Goal: Complete Application Form: Complete application form

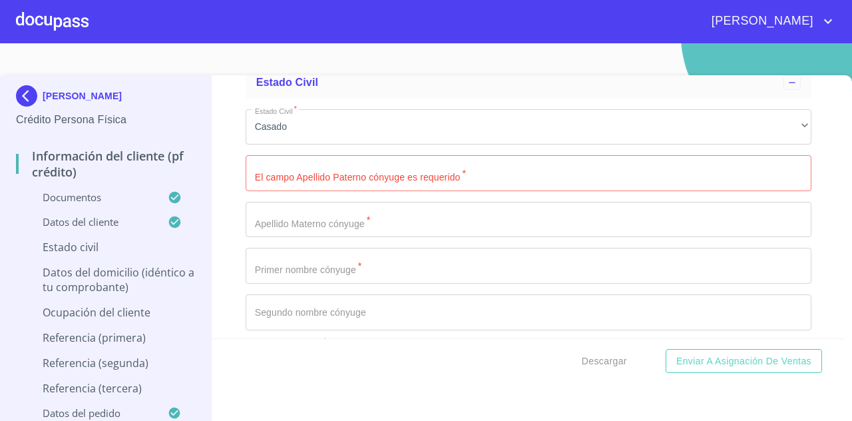
scroll to position [4447, 0]
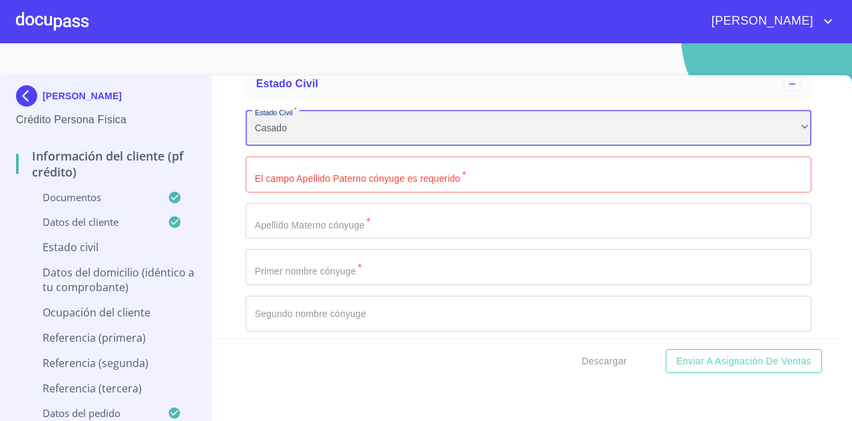
click at [591, 145] on div "Casado" at bounding box center [529, 129] width 566 height 36
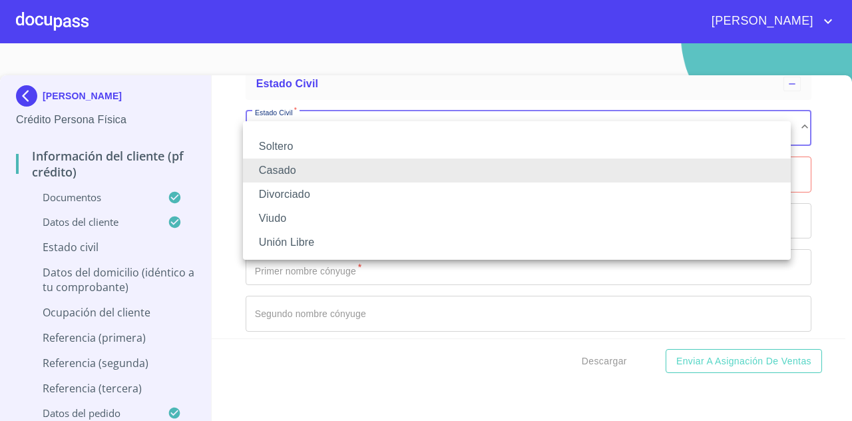
click at [398, 234] on li "Unión Libre" at bounding box center [517, 242] width 548 height 24
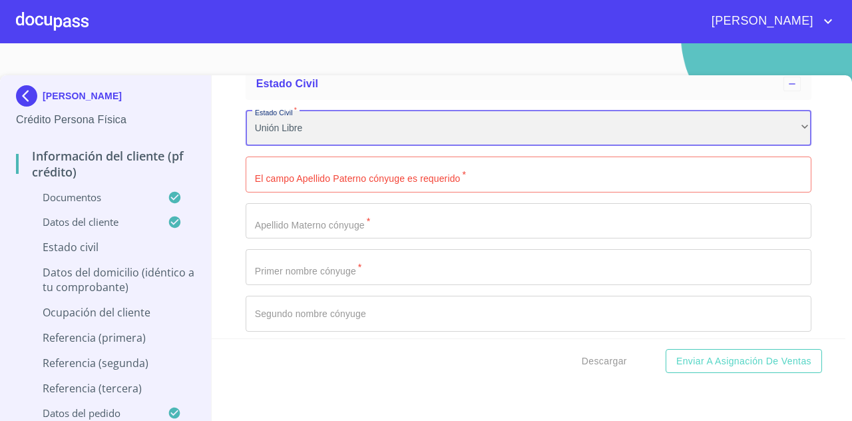
click at [410, 146] on div "Unión Libre" at bounding box center [529, 129] width 566 height 36
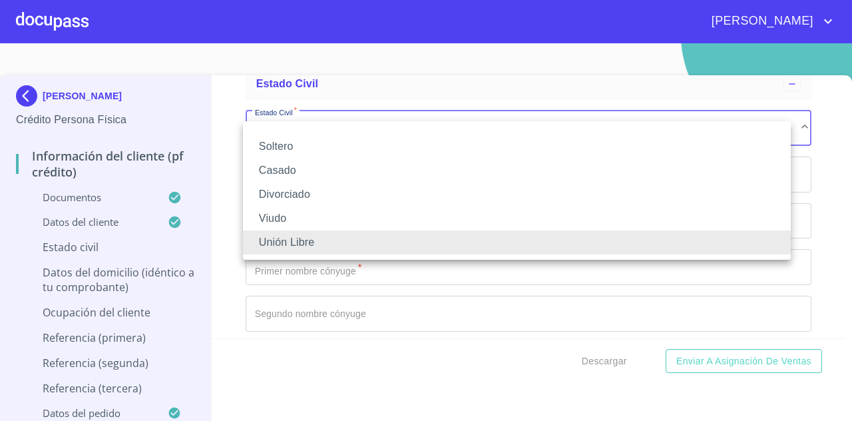
click at [411, 144] on li "Soltero" at bounding box center [517, 146] width 548 height 24
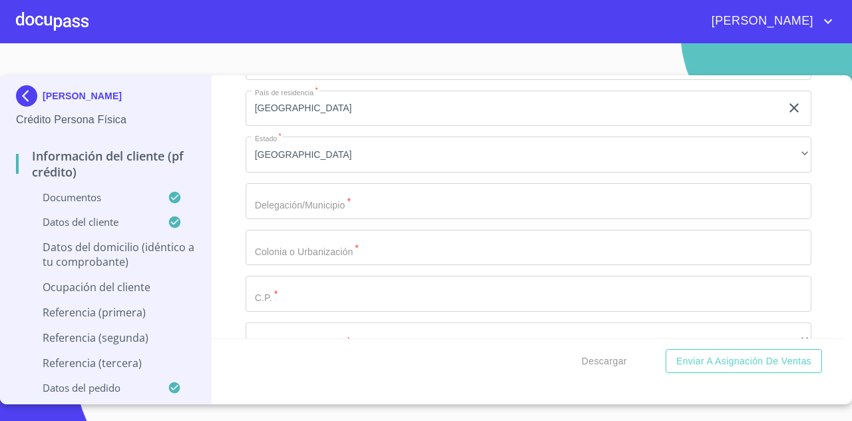
scroll to position [4749, 0]
click at [407, 215] on input "Documento de identificación   *" at bounding box center [529, 204] width 566 height 36
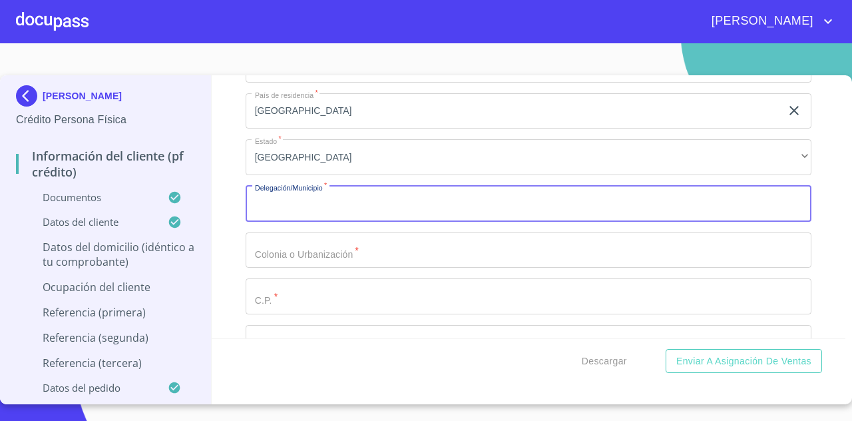
click at [407, 215] on input "Documento de identificación   *" at bounding box center [529, 204] width 566 height 36
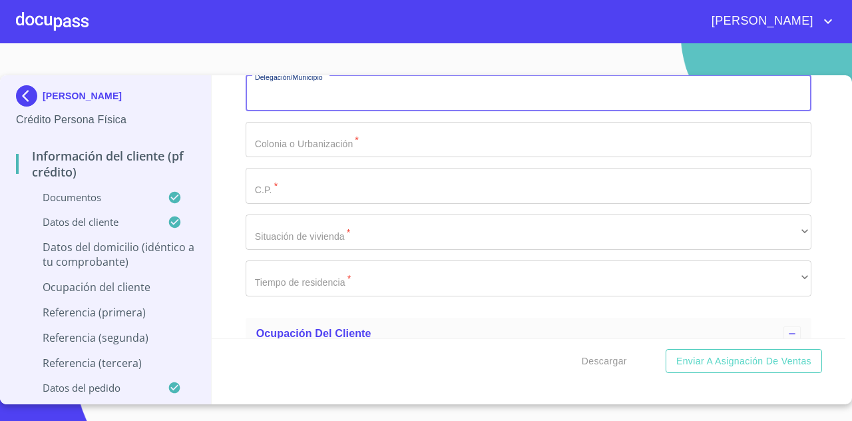
scroll to position [4860, 0]
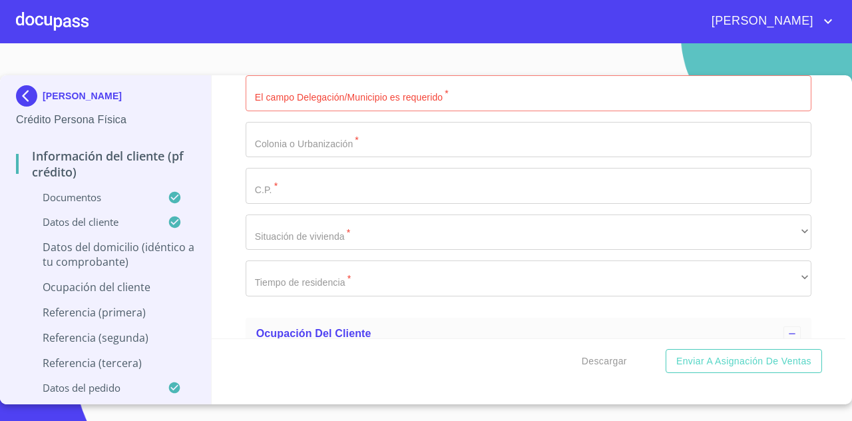
click at [342, 94] on input "Documento de identificación   *" at bounding box center [529, 93] width 566 height 36
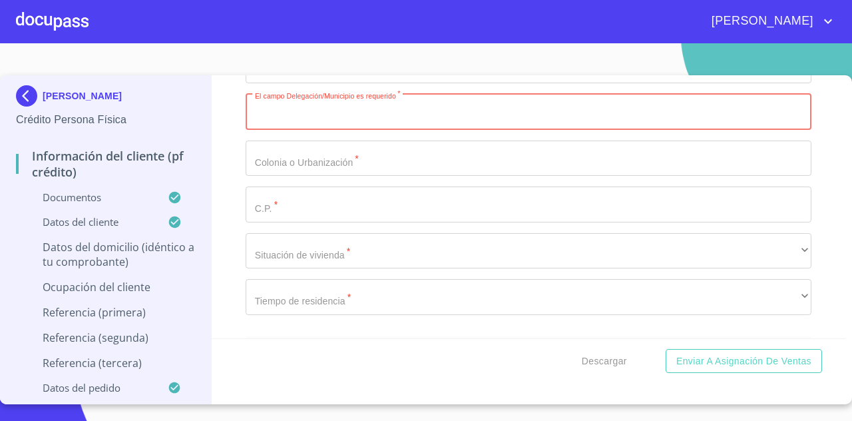
scroll to position [4829, 0]
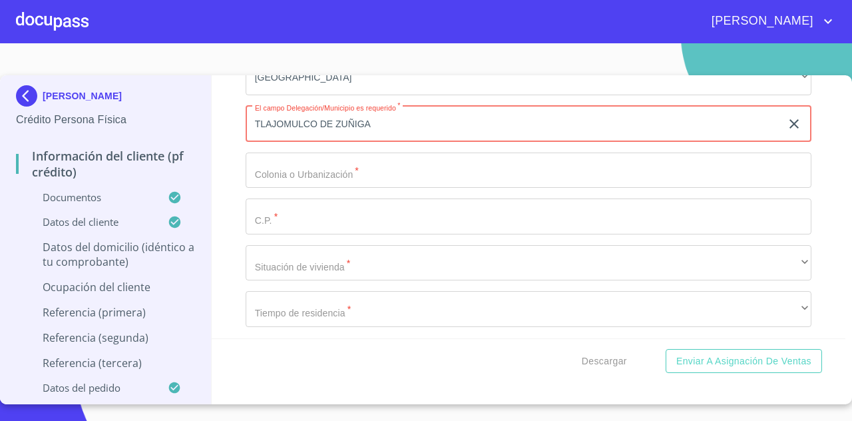
type input "TLAJOMULCO DE ZUÑIGA"
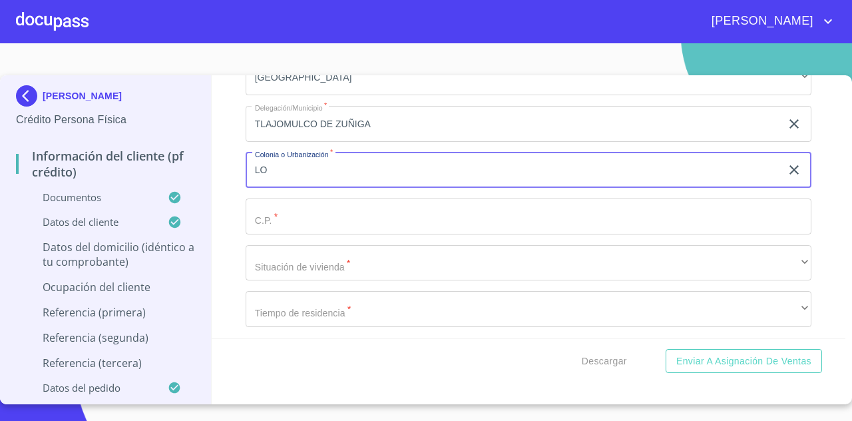
type input "L"
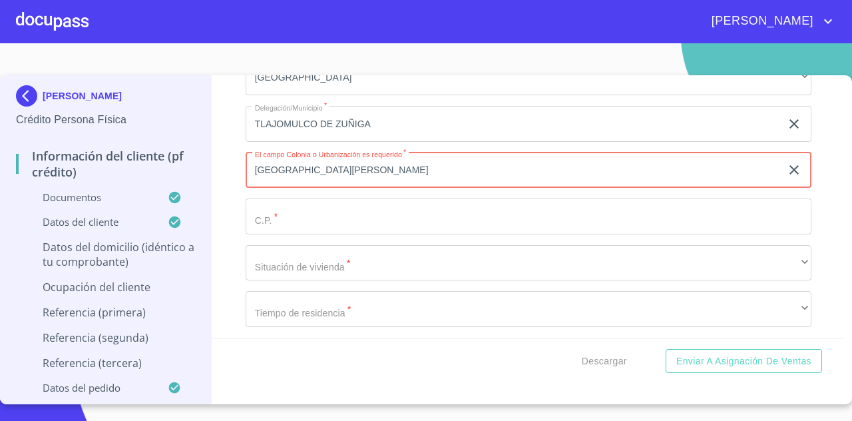
type input "[GEOGRAPHIC_DATA][PERSON_NAME]"
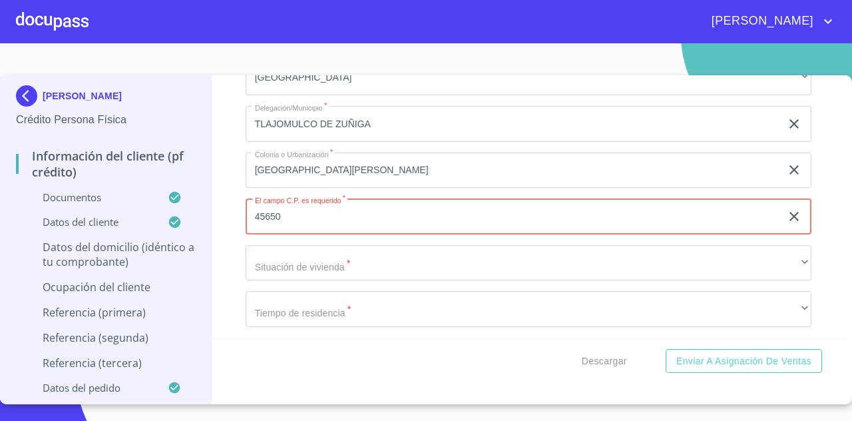
type input "45650"
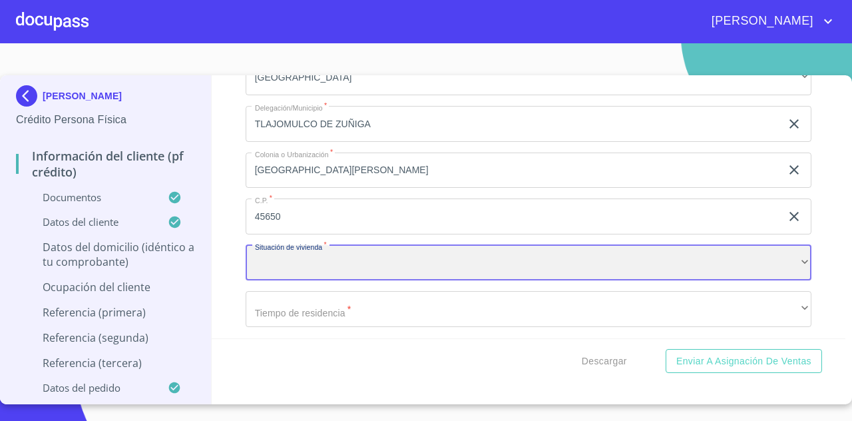
click at [607, 281] on div "​" at bounding box center [529, 263] width 566 height 36
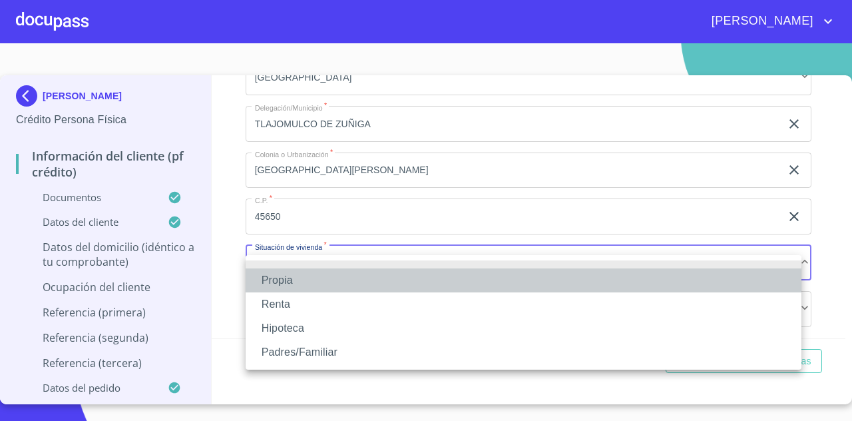
click at [322, 283] on li "Propia" at bounding box center [524, 280] width 556 height 24
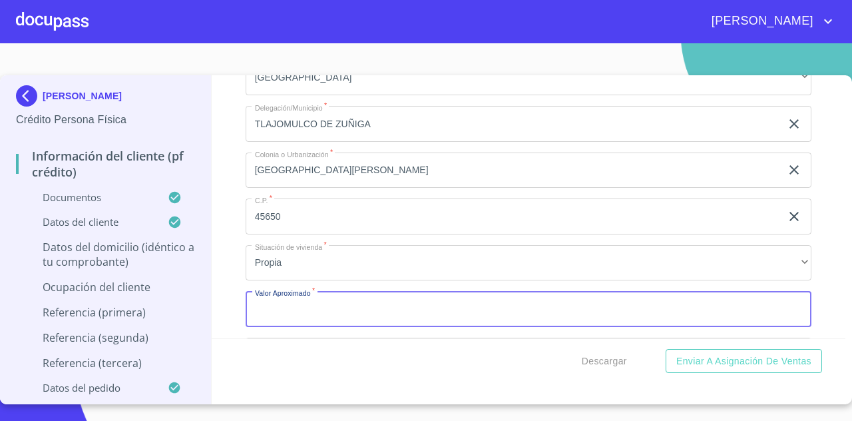
click at [330, 315] on input "Documento de identificación   *" at bounding box center [529, 309] width 566 height 36
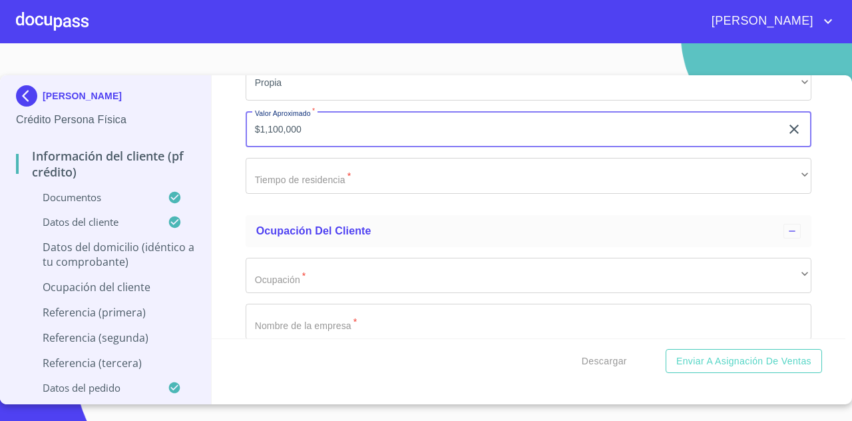
scroll to position [5013, 0]
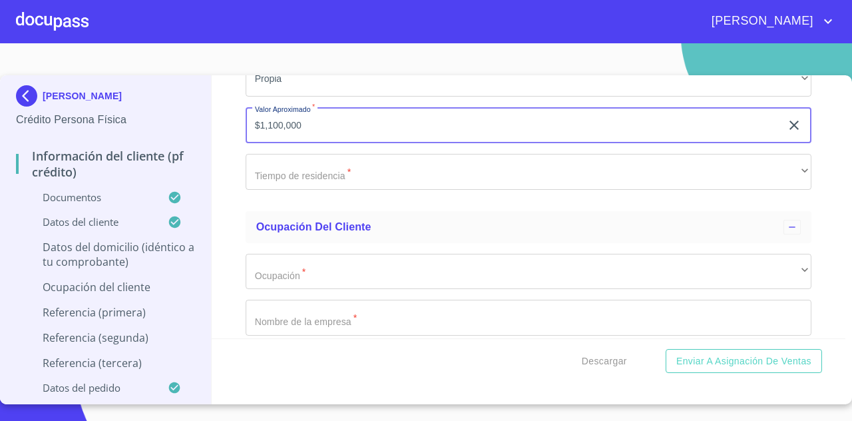
type input "$1,100,000"
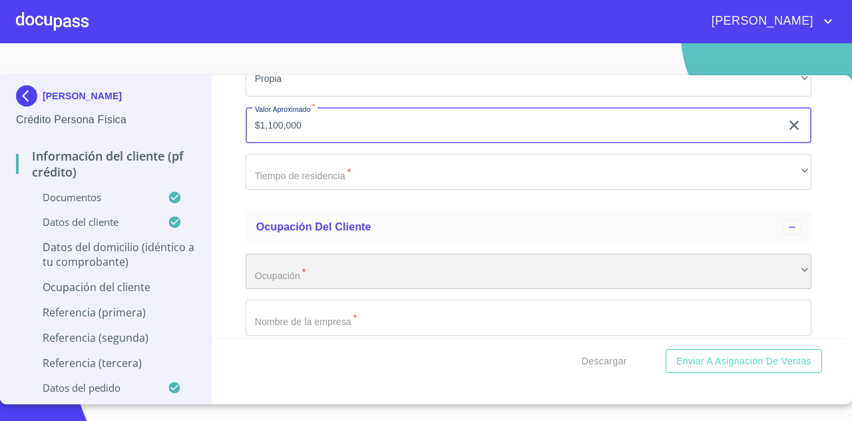
click at [387, 283] on div "​" at bounding box center [529, 272] width 566 height 36
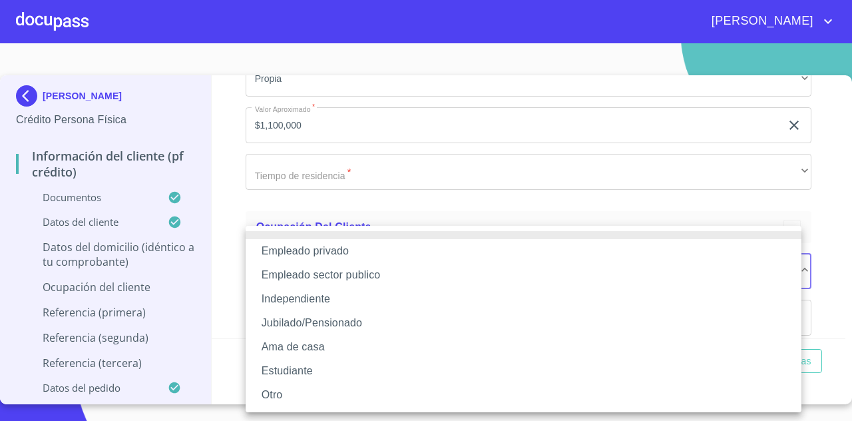
click at [369, 256] on li "Empleado privado" at bounding box center [524, 251] width 556 height 24
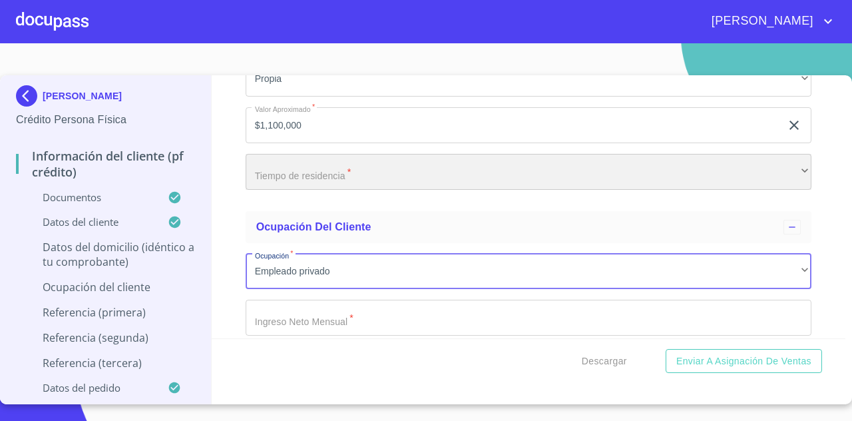
click at [385, 190] on div "​" at bounding box center [529, 172] width 566 height 36
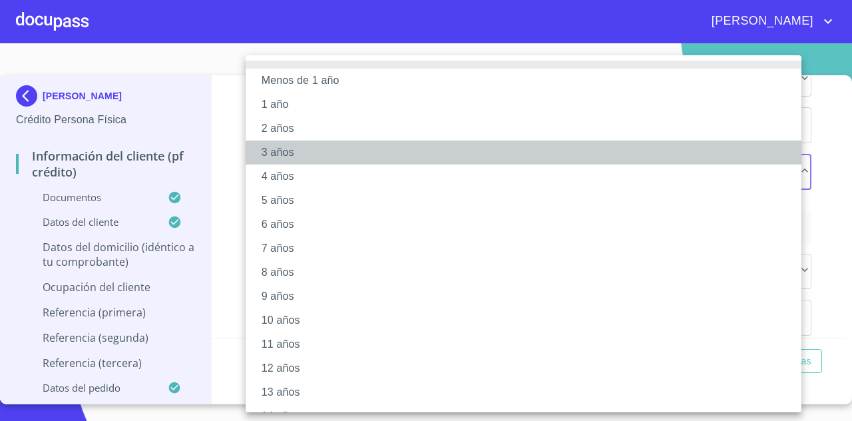
click at [342, 159] on li "3 años" at bounding box center [529, 152] width 566 height 24
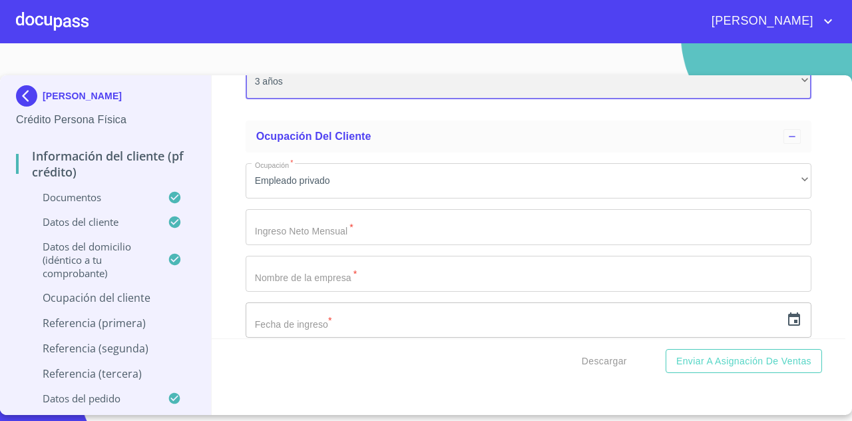
scroll to position [5110, 0]
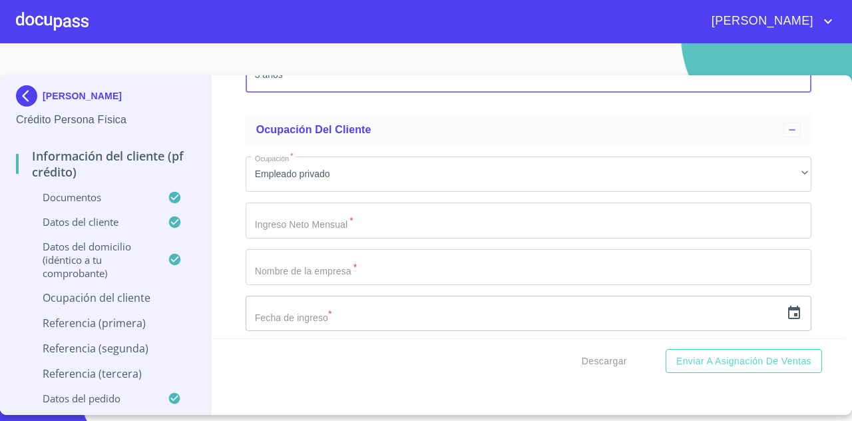
click at [398, 236] on input "Documento de identificación   *" at bounding box center [529, 220] width 566 height 36
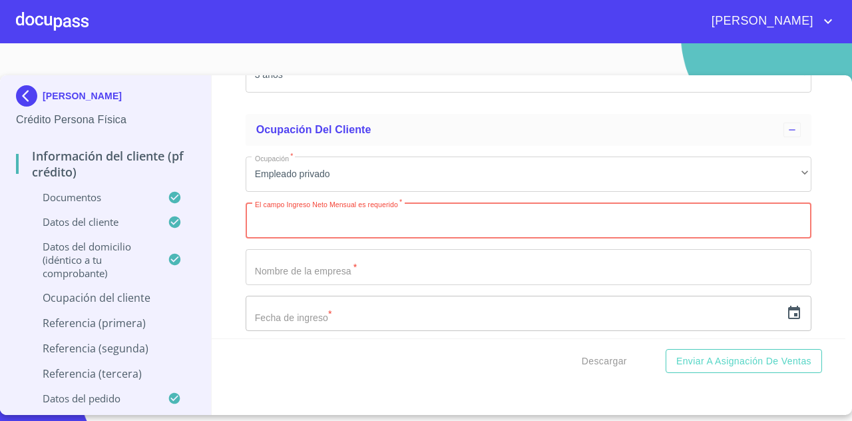
click at [313, 222] on input "Documento de identificación   *" at bounding box center [529, 220] width 566 height 36
type input "17200"
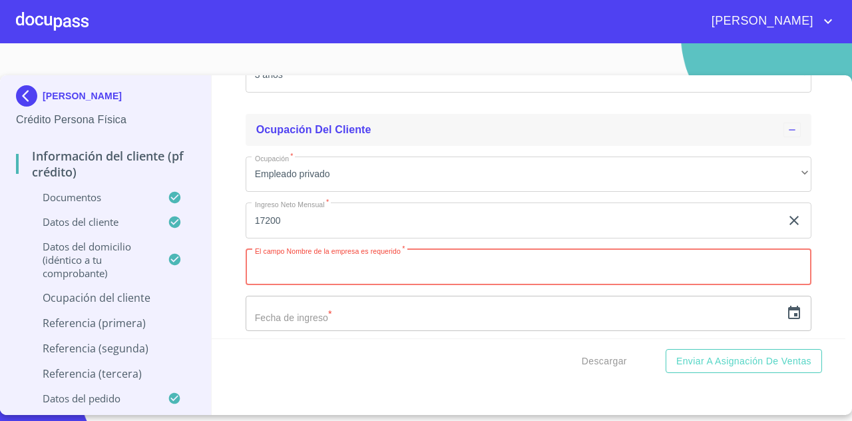
paste input "Grupo Bimbo, S.A.B. de C.V."
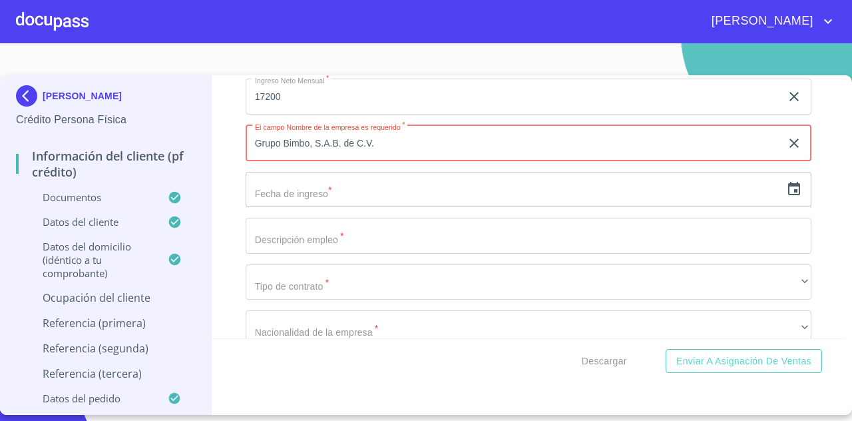
type input "Grupo Bimbo, S.A.B. de C.V."
click at [393, 200] on input "text" at bounding box center [513, 190] width 535 height 36
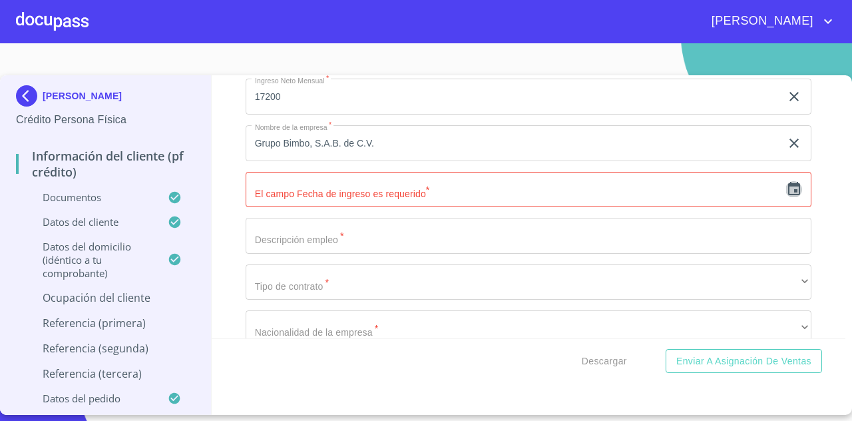
click at [788, 195] on icon "button" at bounding box center [794, 188] width 12 height 13
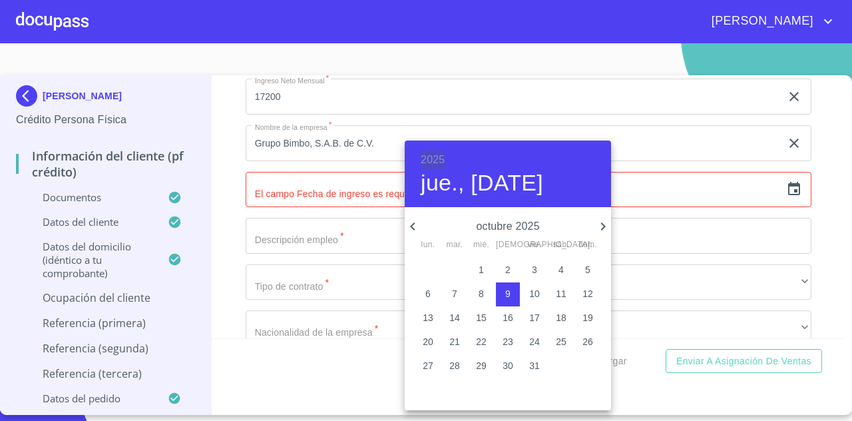
click at [438, 156] on h6 "2025" at bounding box center [433, 159] width 24 height 19
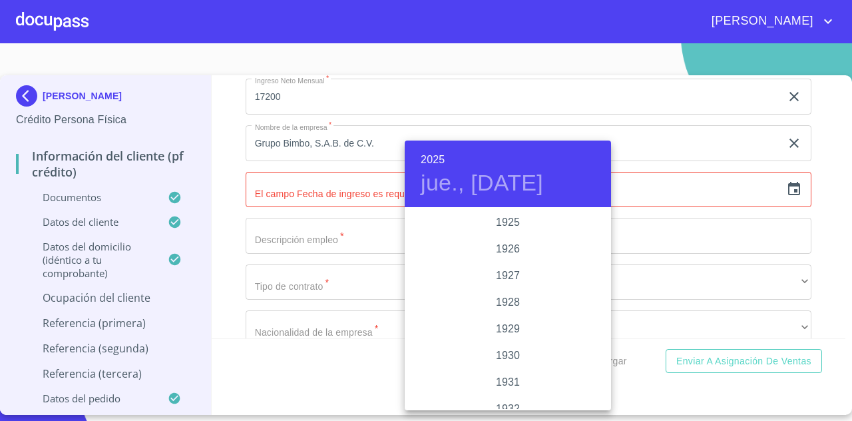
scroll to position [2583, 0]
click at [511, 230] on div "2022" at bounding box center [508, 222] width 206 height 27
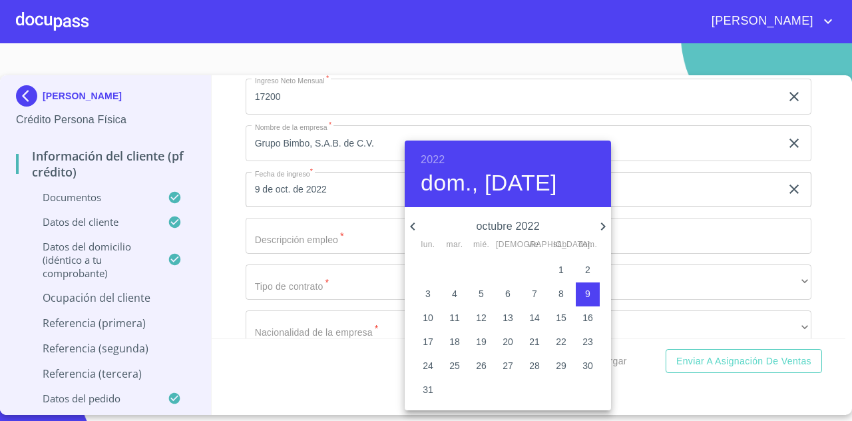
click at [417, 219] on icon "button" at bounding box center [413, 226] width 16 height 16
click at [485, 285] on button "10" at bounding box center [481, 294] width 24 height 24
type input "10 de ago. de 2022"
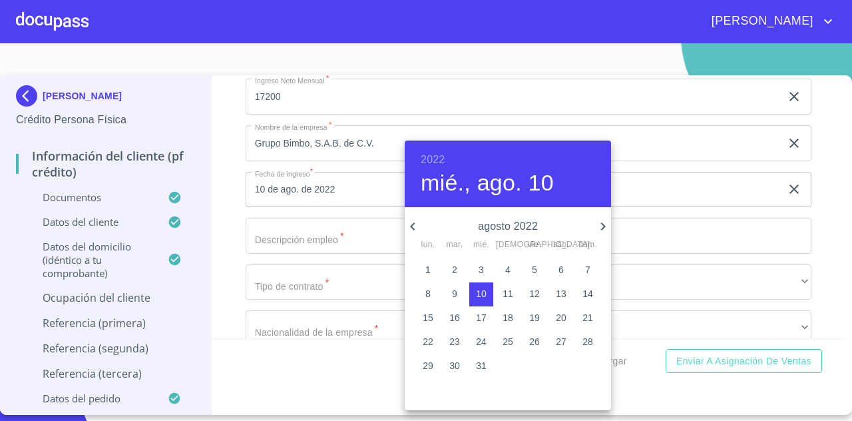
click at [262, 236] on div at bounding box center [426, 210] width 852 height 421
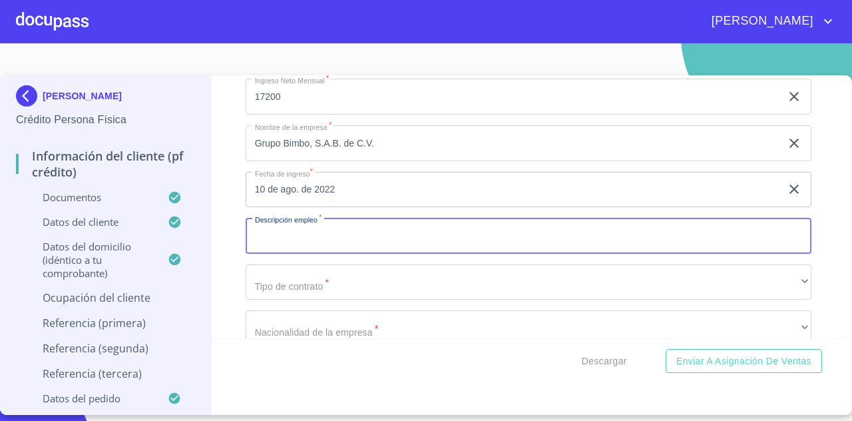
click at [274, 244] on input "Documento de identificación   *" at bounding box center [529, 236] width 566 height 36
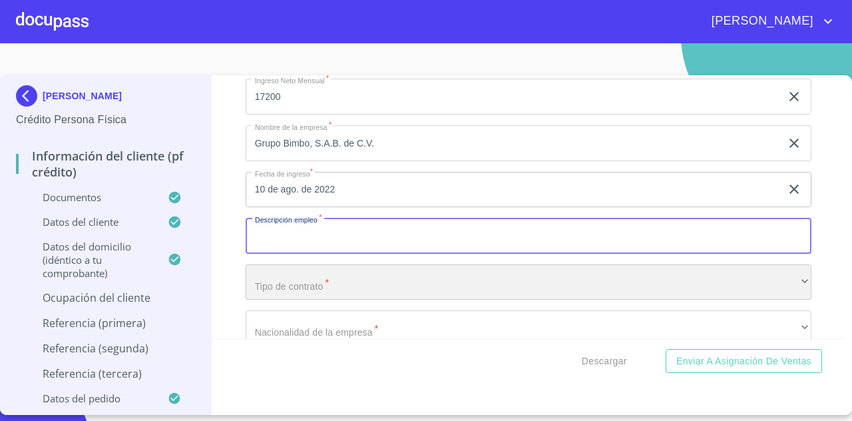
click at [318, 284] on div "​" at bounding box center [529, 282] width 566 height 36
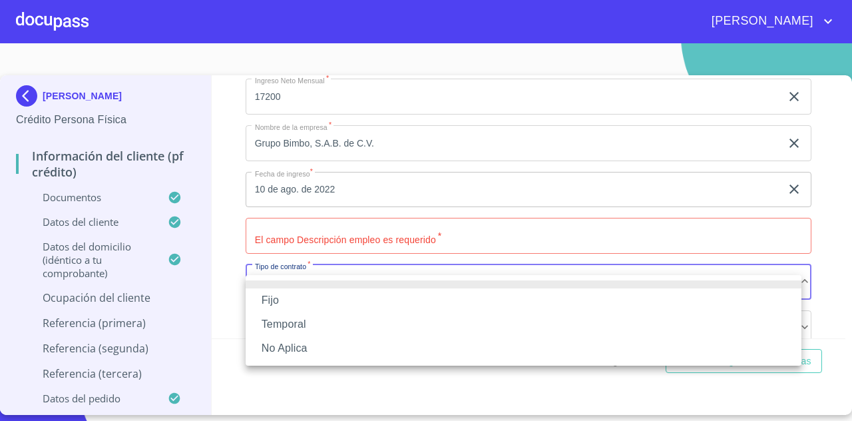
click at [312, 299] on li "Fijo" at bounding box center [524, 300] width 556 height 24
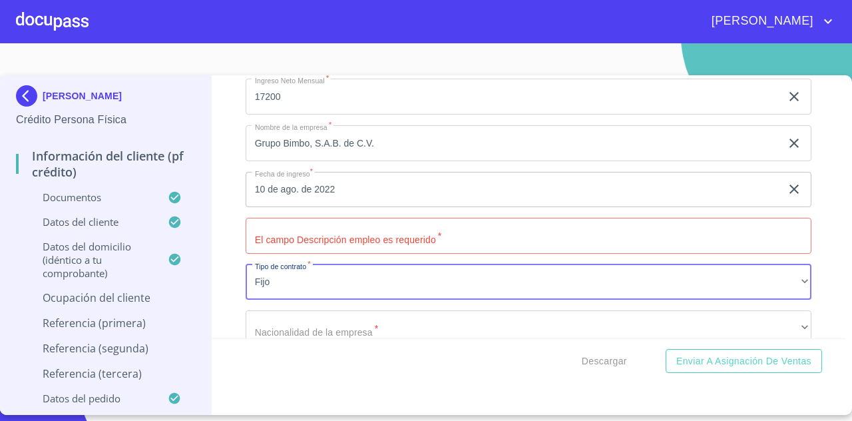
click at [320, 243] on input "Documento de identificación   *" at bounding box center [529, 236] width 566 height 36
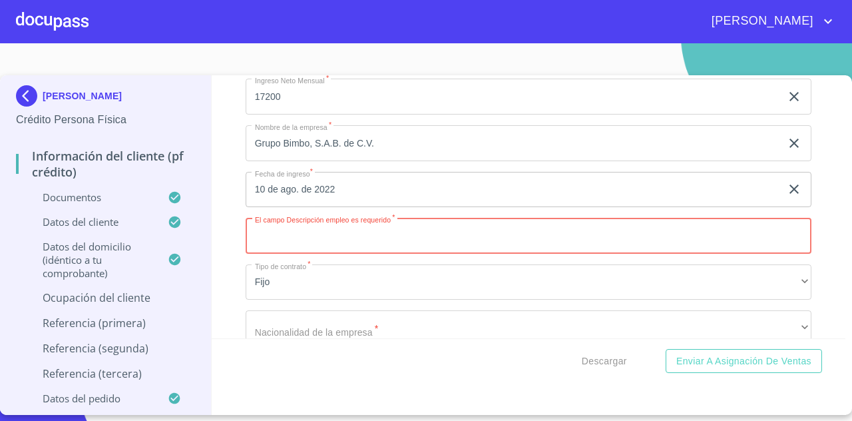
type input "D"
type input "V"
type input "VENDEDOR"
click at [821, 268] on div "Información del cliente (PF crédito) Documentos Documento de identificación   *…" at bounding box center [529, 206] width 634 height 263
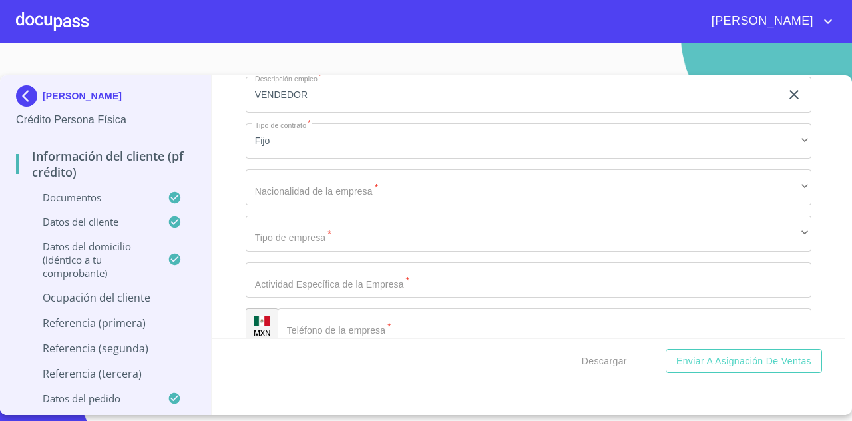
scroll to position [5378, 0]
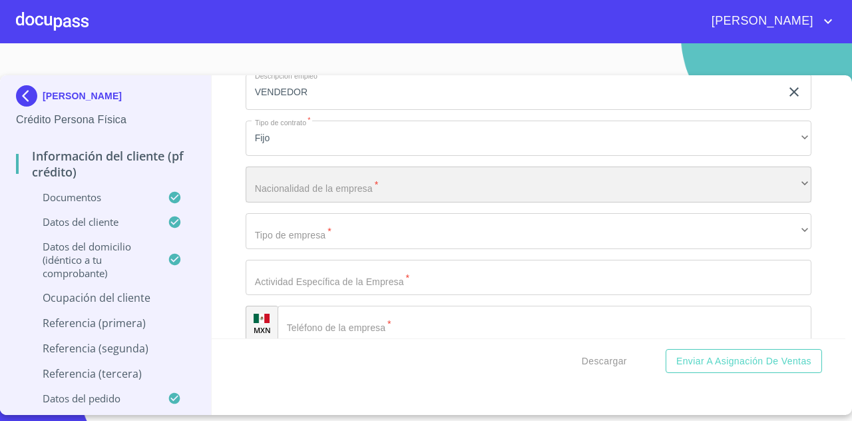
click at [660, 202] on div "​" at bounding box center [529, 184] width 566 height 36
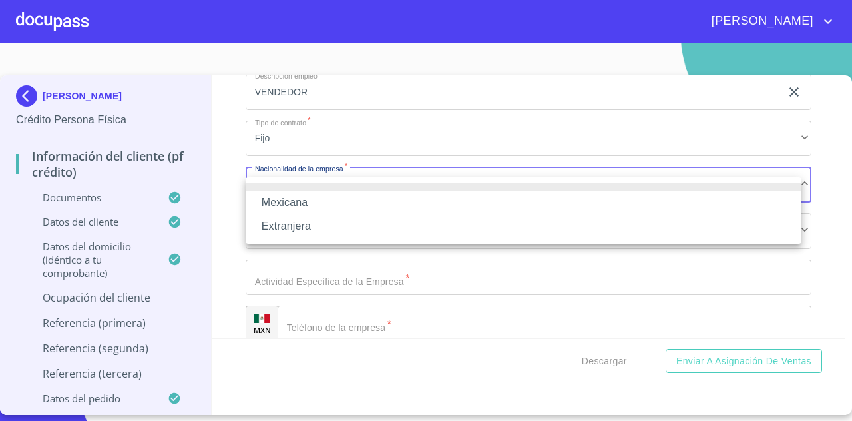
click at [630, 210] on li "Mexicana" at bounding box center [524, 202] width 556 height 24
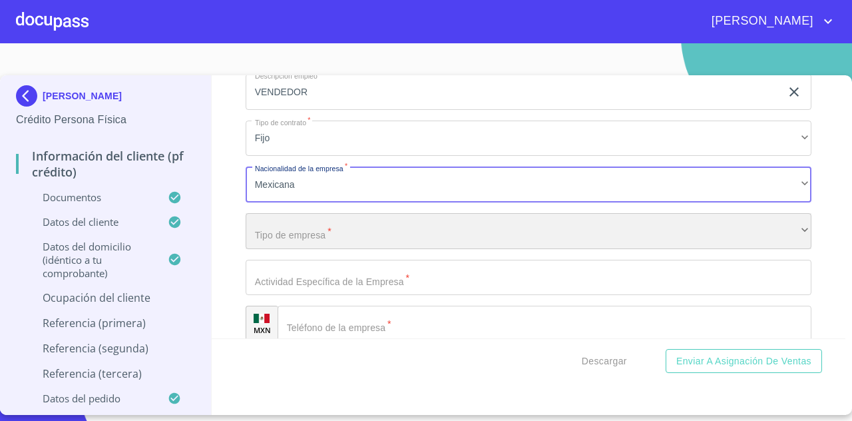
click at [531, 249] on div "​" at bounding box center [529, 231] width 566 height 36
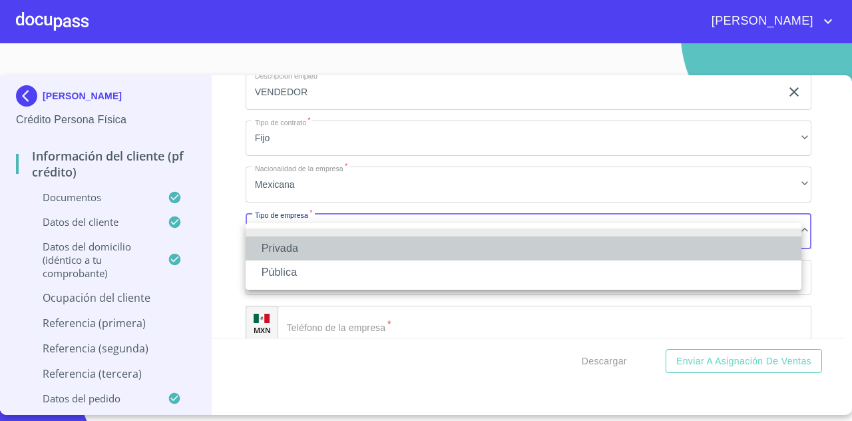
click at [481, 258] on li "Privada" at bounding box center [524, 248] width 556 height 24
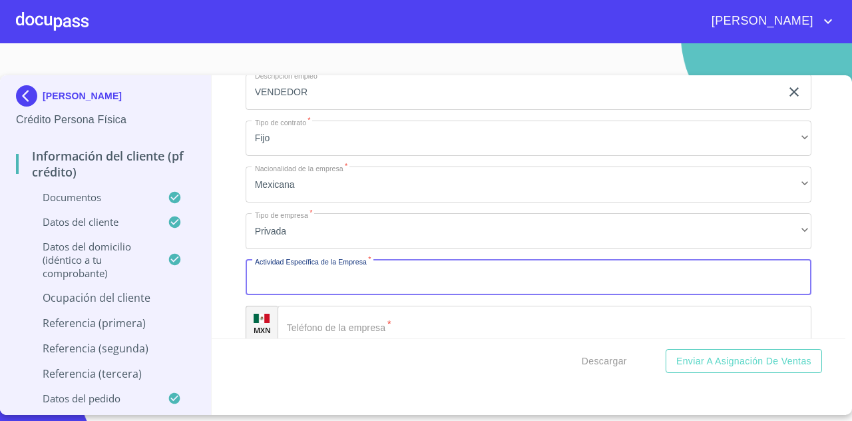
click at [455, 293] on input "Documento de identificación   *" at bounding box center [529, 278] width 566 height 36
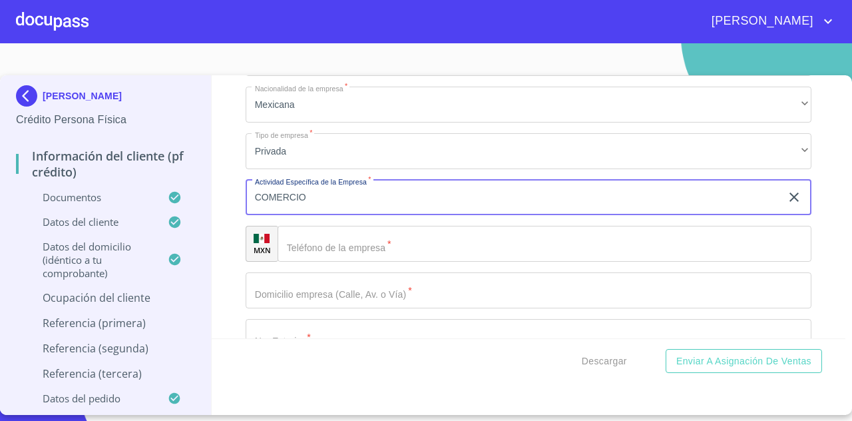
scroll to position [5457, 0]
type input "COMERCIO"
click at [470, 258] on input "Documento de identificación   *" at bounding box center [545, 244] width 534 height 36
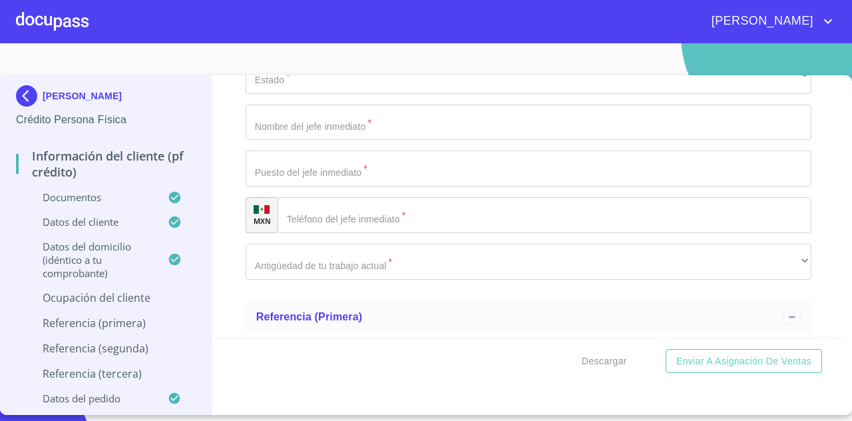
scroll to position [5951, 0]
click at [465, 226] on input "Documento de identificación   *" at bounding box center [545, 214] width 534 height 36
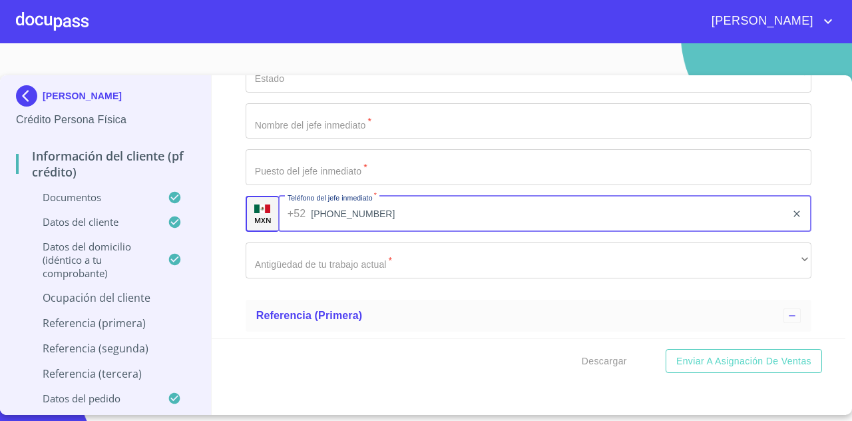
type input "[PHONE_NUMBER]"
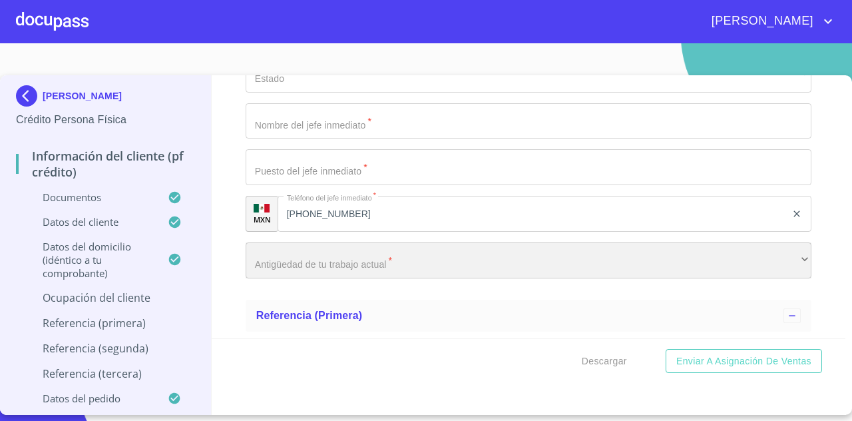
click at [451, 278] on div "​" at bounding box center [529, 260] width 566 height 36
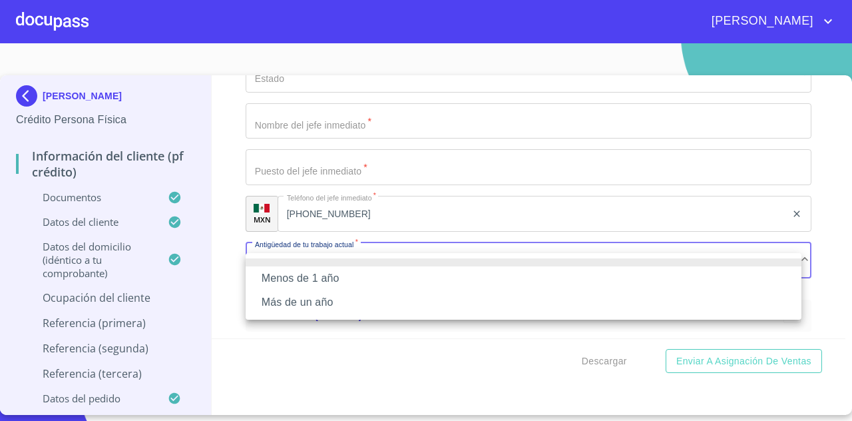
click at [433, 299] on li "Más de un año" at bounding box center [524, 302] width 556 height 24
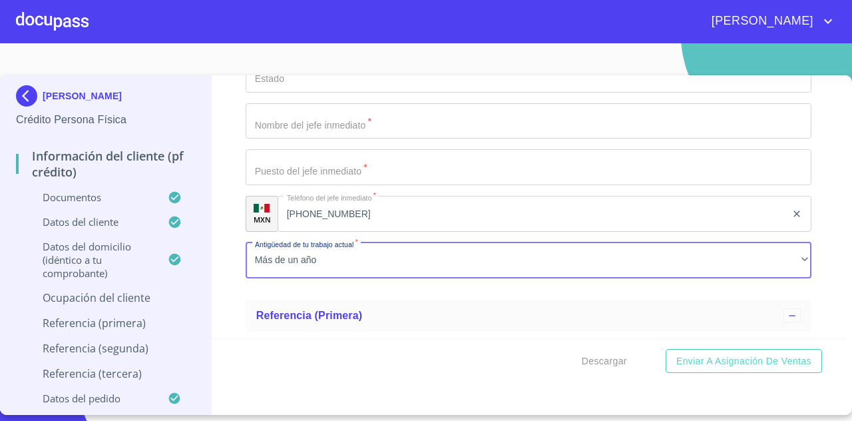
click at [412, 183] on input "Documento de identificación   *" at bounding box center [529, 167] width 566 height 36
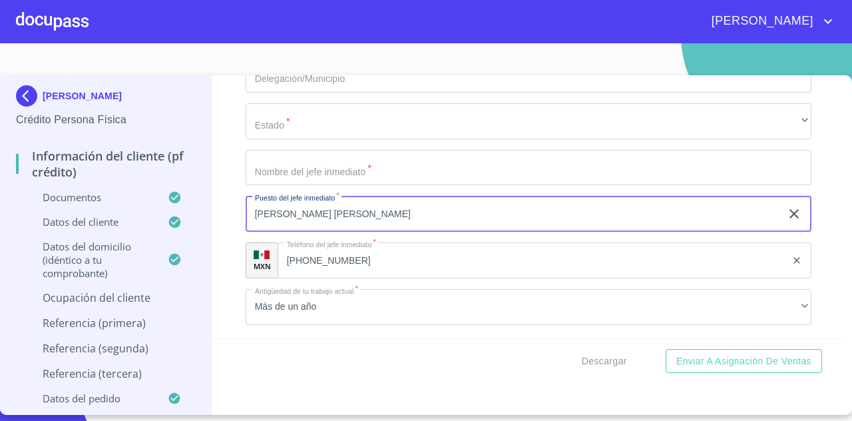
scroll to position [5901, 0]
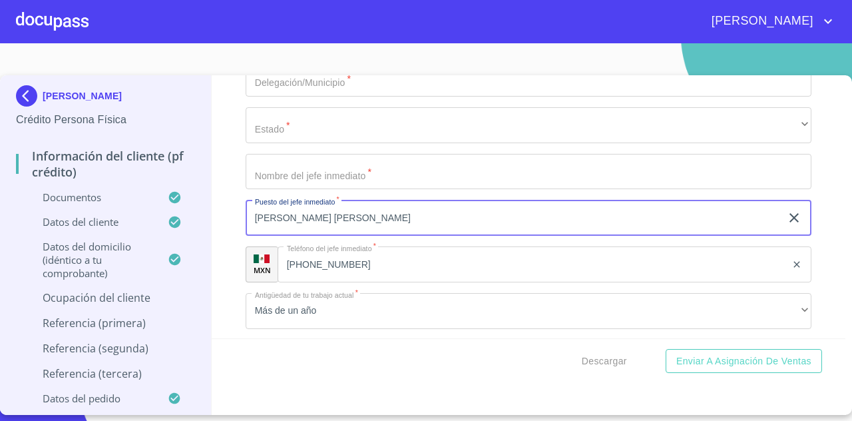
type input "[PERSON_NAME] [PERSON_NAME]"
click at [412, 183] on input "Documento de identificación   *" at bounding box center [529, 172] width 566 height 36
drag, startPoint x: 409, startPoint y: 217, endPoint x: 244, endPoint y: 225, distance: 166.0
click at [244, 225] on div "Información del cliente (PF crédito) Documentos Documento de identificación   *…" at bounding box center [529, 206] width 634 height 263
click at [302, 184] on input "Documento de identificación   *" at bounding box center [529, 172] width 566 height 36
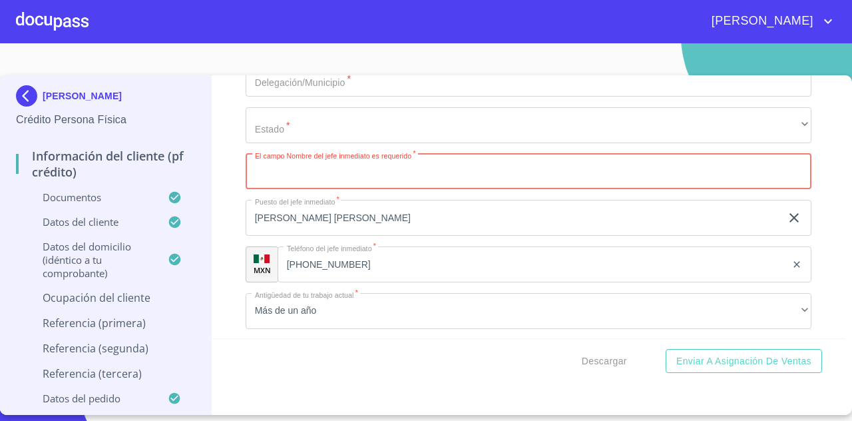
paste input "[PERSON_NAME] [PERSON_NAME]"
type input "[PERSON_NAME] [PERSON_NAME]"
click at [343, 230] on input "[PERSON_NAME] [PERSON_NAME]" at bounding box center [513, 218] width 535 height 36
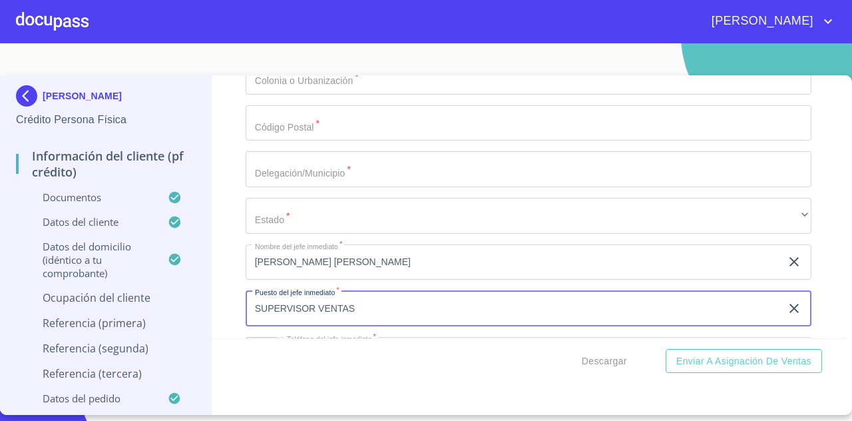
scroll to position [5809, 0]
type input "SUPERVISOR VENTAS"
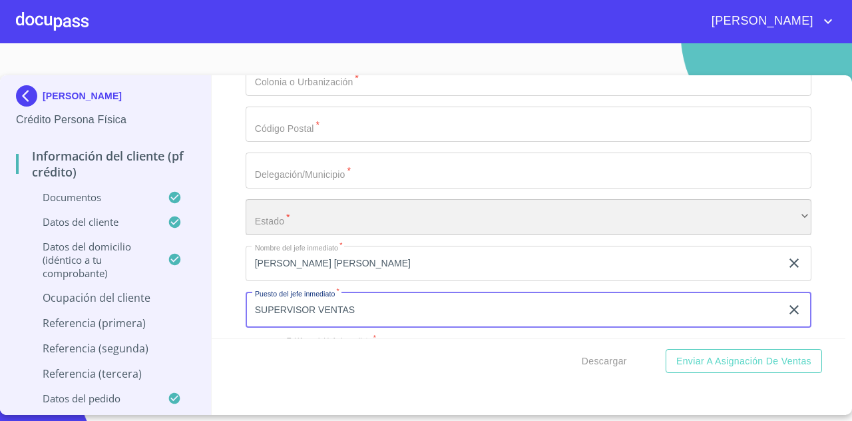
click at [343, 230] on div "​" at bounding box center [529, 217] width 566 height 36
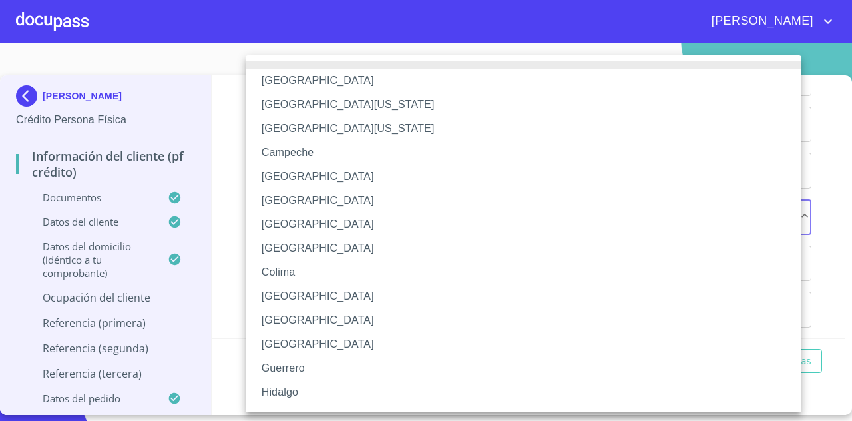
scroll to position [76, 0]
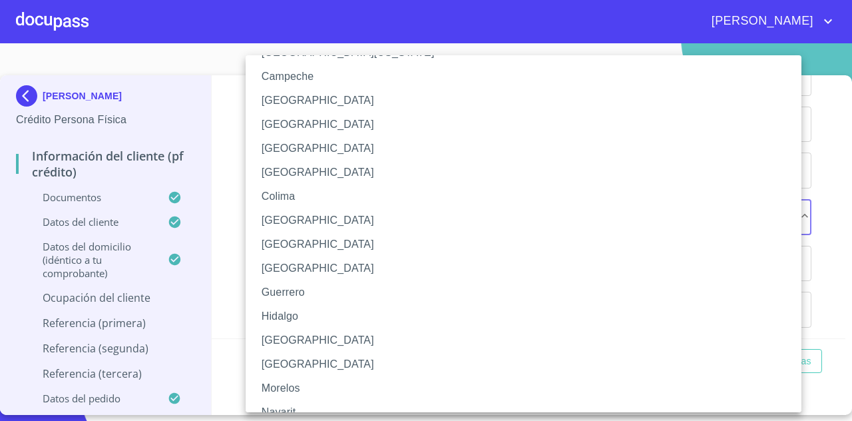
click at [304, 338] on li "[GEOGRAPHIC_DATA]" at bounding box center [529, 340] width 566 height 24
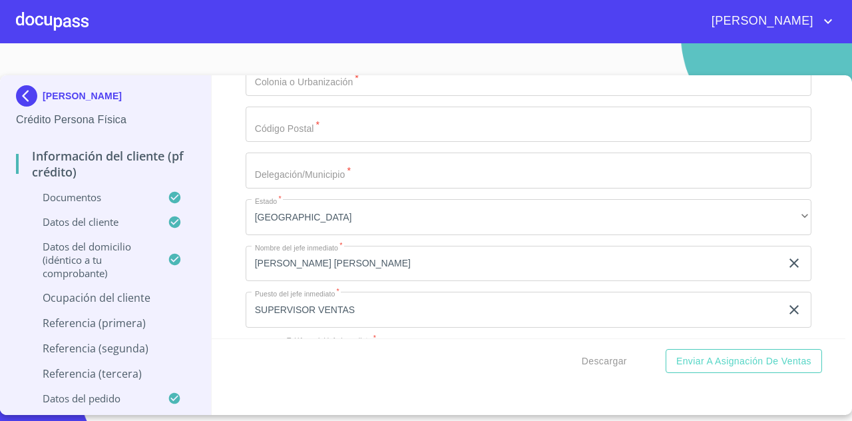
click at [369, 186] on input "Documento de identificación   *" at bounding box center [529, 170] width 566 height 36
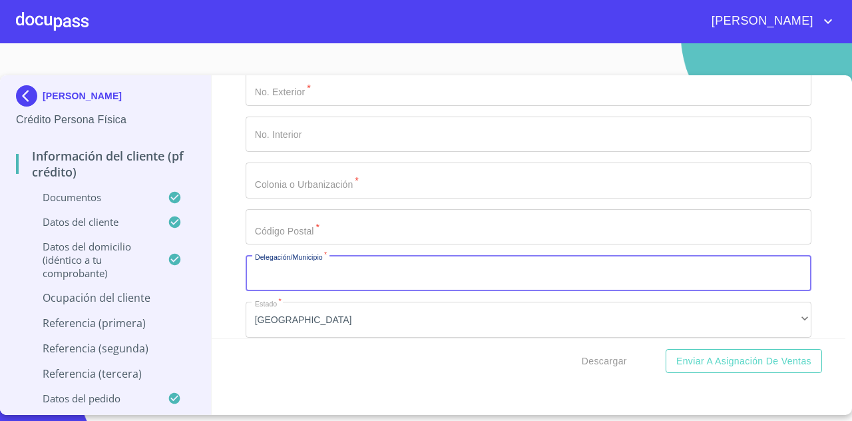
scroll to position [5681, 0]
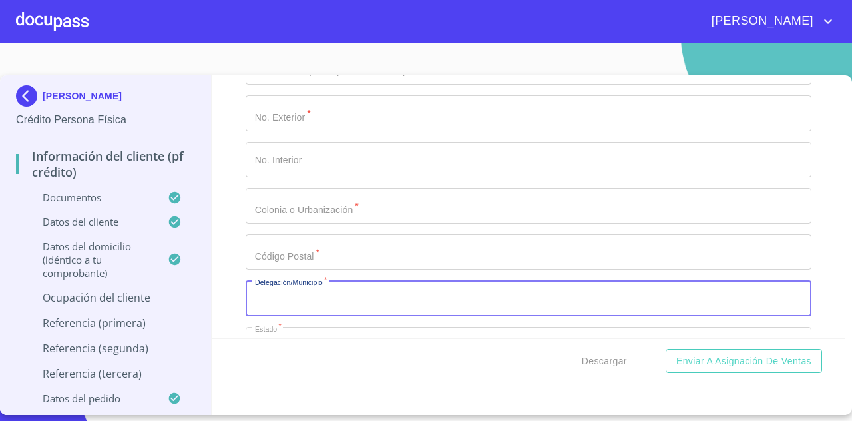
click at [322, 310] on input "Documento de identificación   *" at bounding box center [529, 298] width 566 height 36
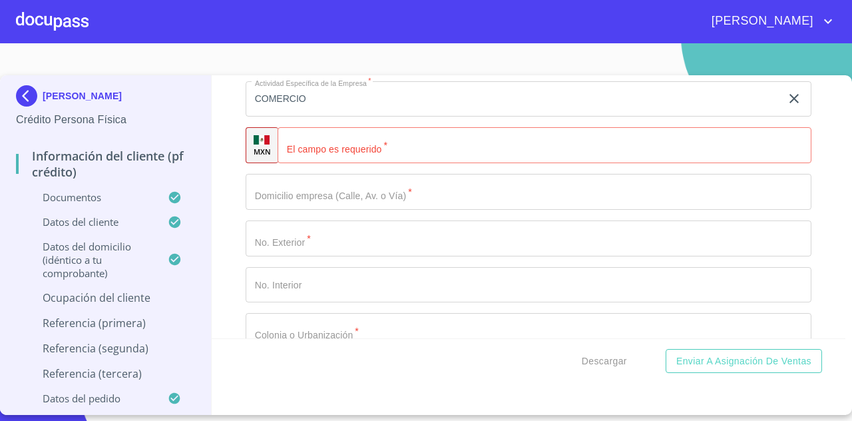
scroll to position [5552, 0]
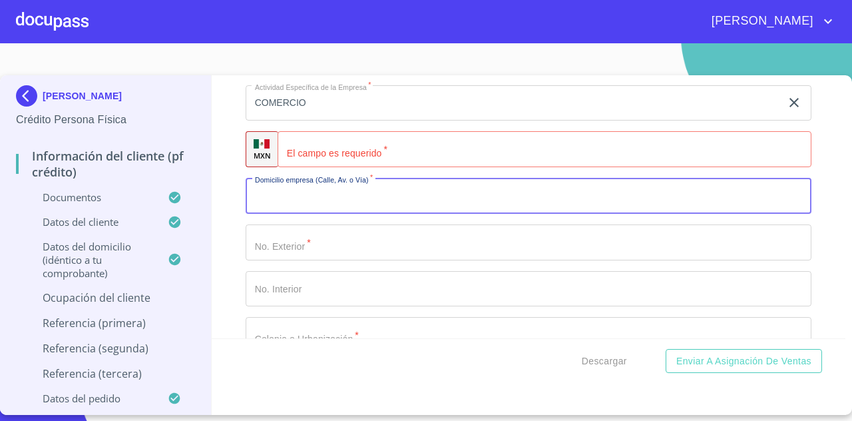
click at [371, 198] on input "Documento de identificación   *" at bounding box center [529, 196] width 566 height 36
paste input "Fertimex 5890"
type input "Fertimex"
click at [349, 251] on input "Documento de identificación   *" at bounding box center [529, 242] width 566 height 36
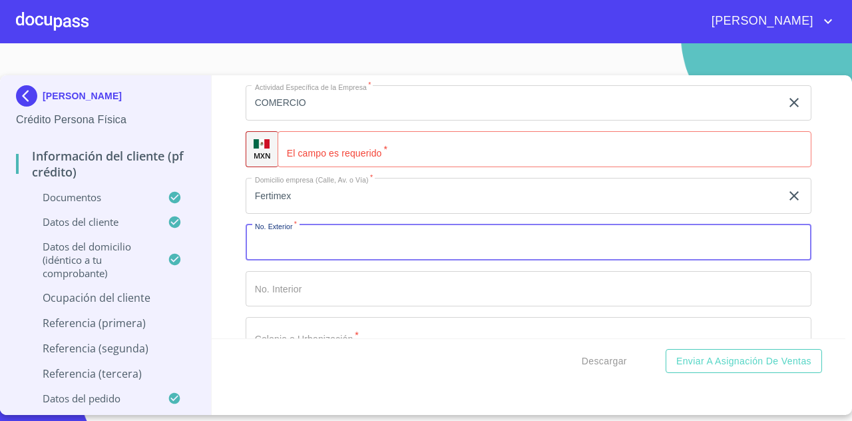
paste input "Fertimex 5890"
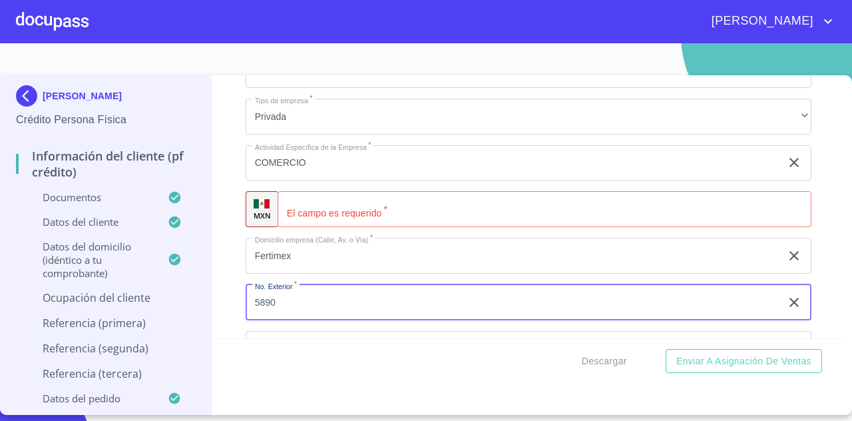
scroll to position [5491, 0]
type input "5890"
click at [422, 216] on input "Documento de identificación   *" at bounding box center [545, 210] width 534 height 36
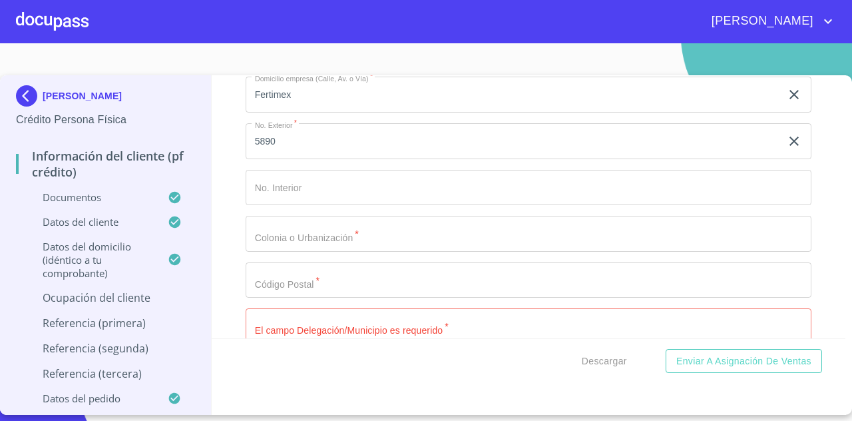
scroll to position [5656, 0]
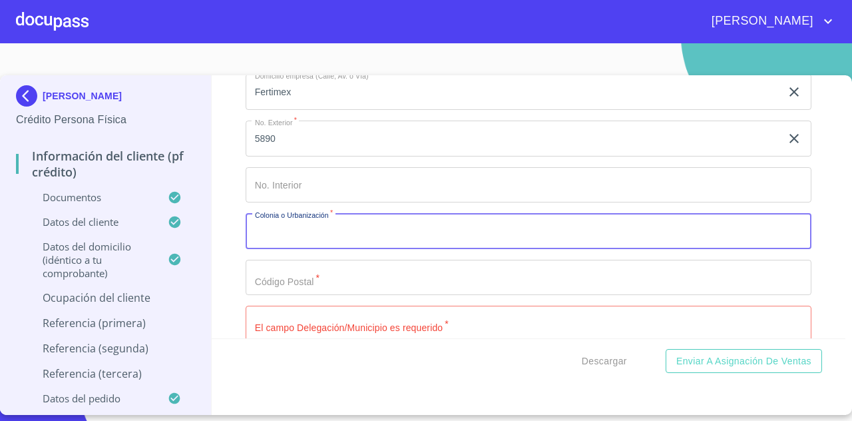
click at [352, 249] on input "Documento de identificación   *" at bounding box center [529, 231] width 566 height 36
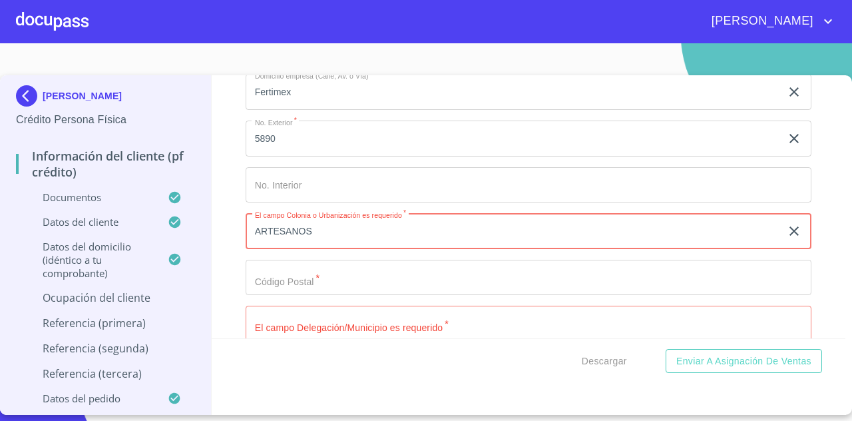
type input "ARTESANOS"
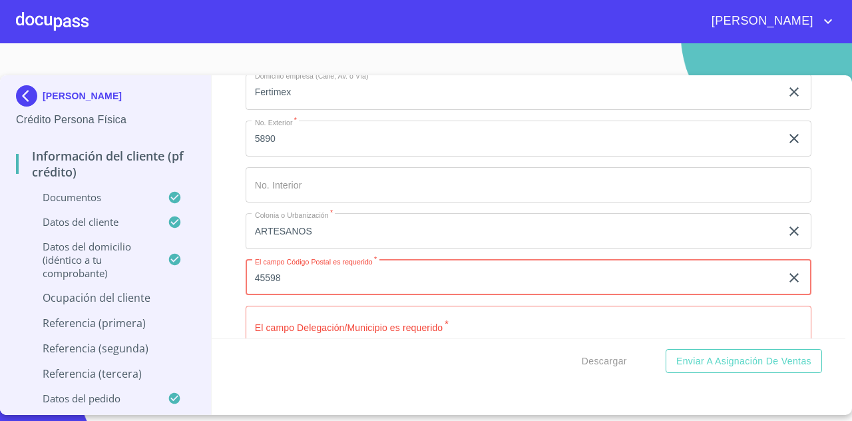
type input "45598"
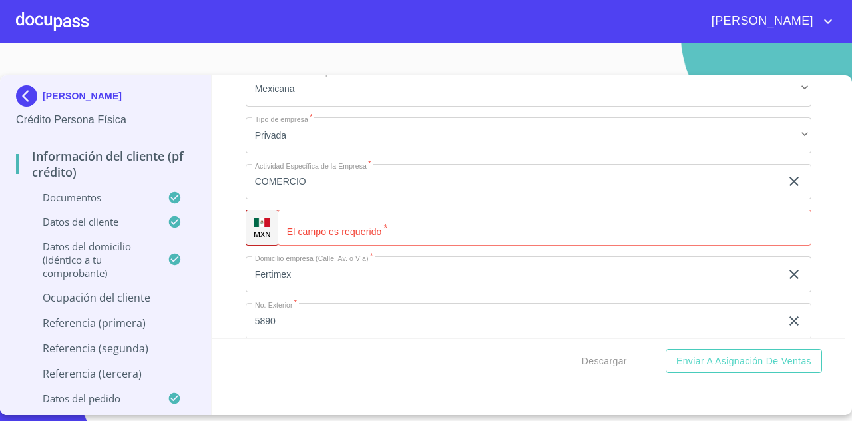
scroll to position [5472, 0]
type input "TLAQUEPAQUE"
click at [481, 247] on input "Documento de identificación   *" at bounding box center [545, 229] width 534 height 36
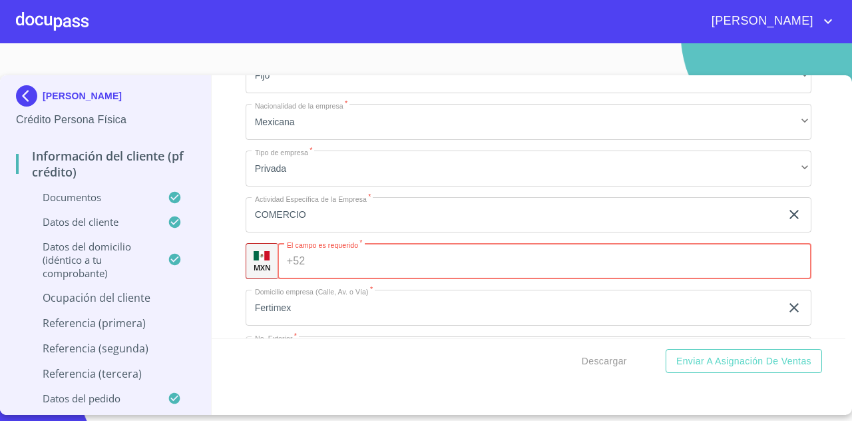
scroll to position [5448, 0]
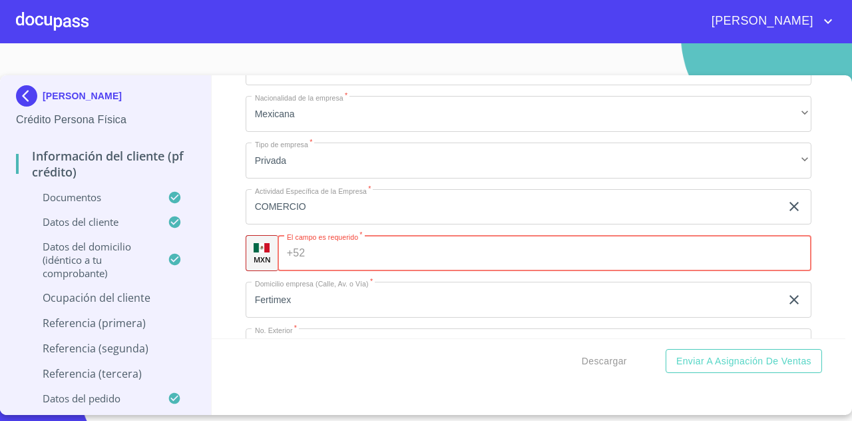
click at [437, 262] on input "Documento de identificación   *" at bounding box center [560, 253] width 501 height 36
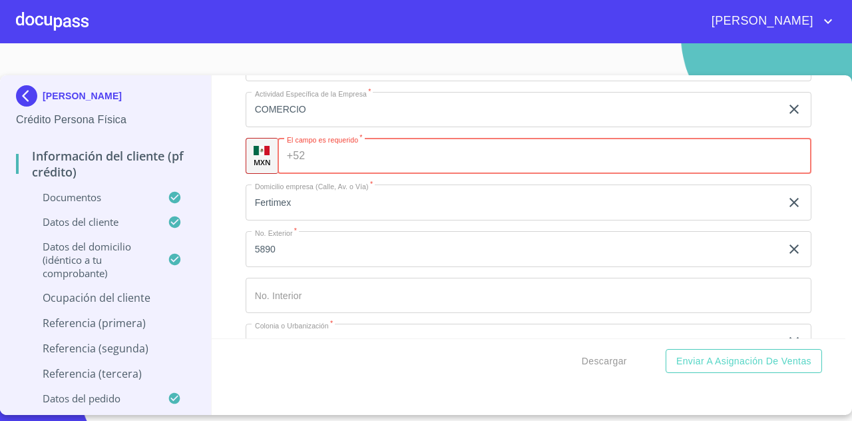
scroll to position [5567, 0]
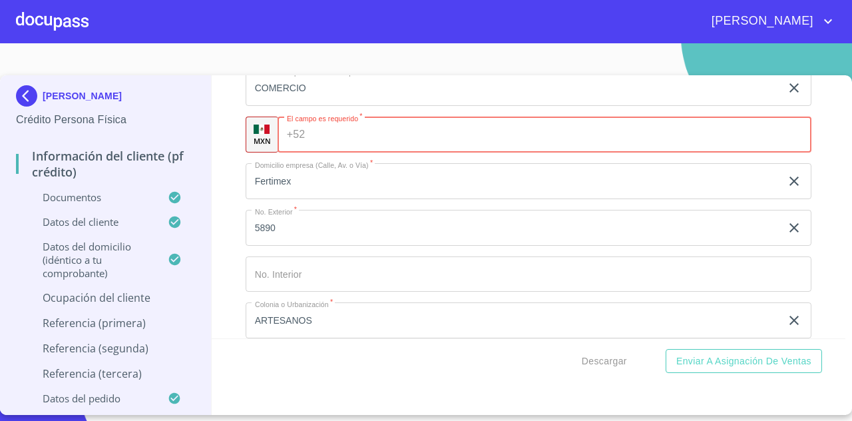
paste input "[PHONE_NUMBER]"
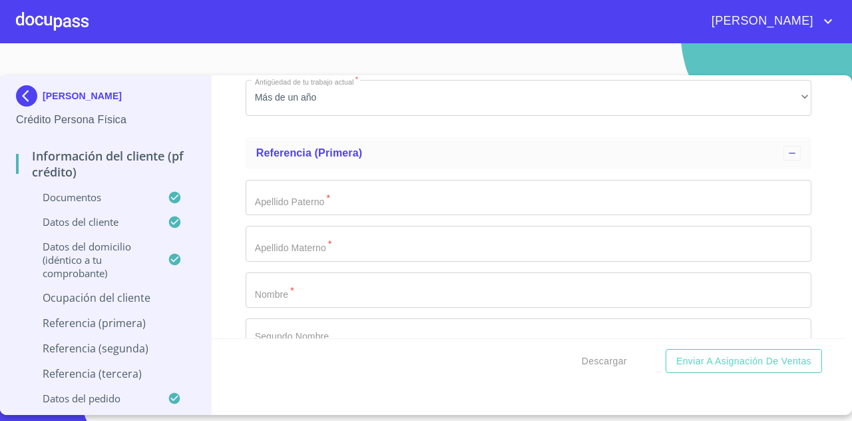
scroll to position [6115, 0]
click at [428, 193] on input "Documento de identificación   *" at bounding box center [529, 196] width 566 height 36
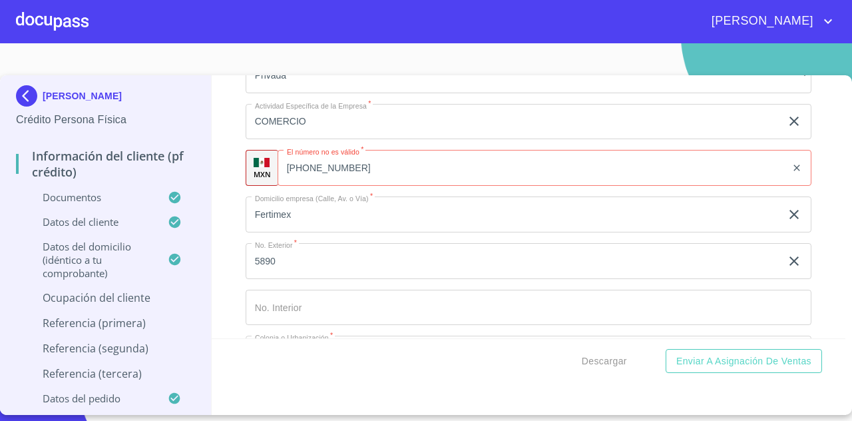
scroll to position [5529, 0]
click at [461, 188] on input "[PHONE_NUMBER]" at bounding box center [532, 172] width 509 height 36
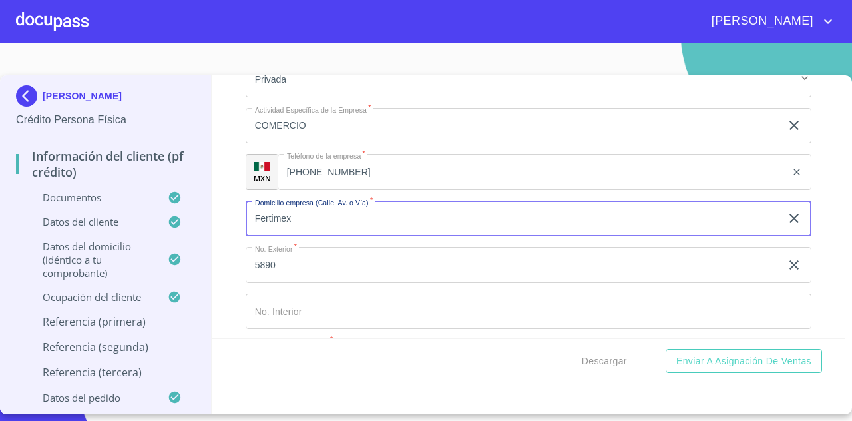
click at [303, 183] on div "[PHONE_NUMBER] ​" at bounding box center [545, 172] width 534 height 36
click at [341, 226] on input "Fertimex" at bounding box center [513, 218] width 535 height 36
click at [308, 182] on div "[PHONE_NUMBER] ​" at bounding box center [545, 172] width 534 height 36
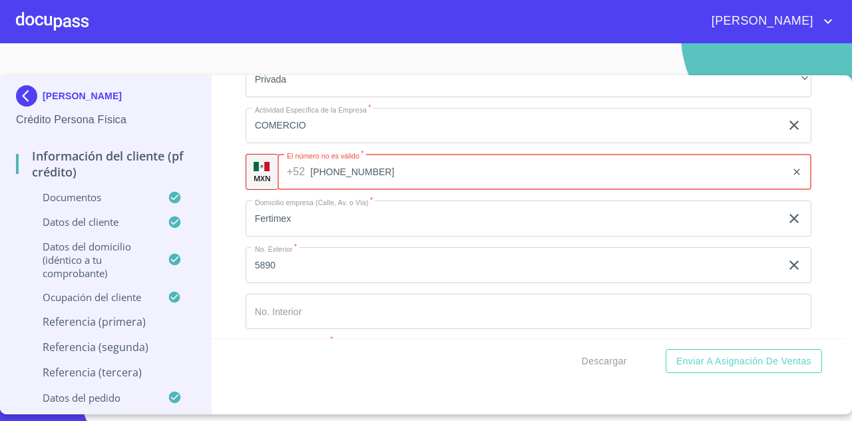
type input "[PHONE_NUMBER]"
click at [328, 234] on input "Fertimex" at bounding box center [513, 218] width 535 height 36
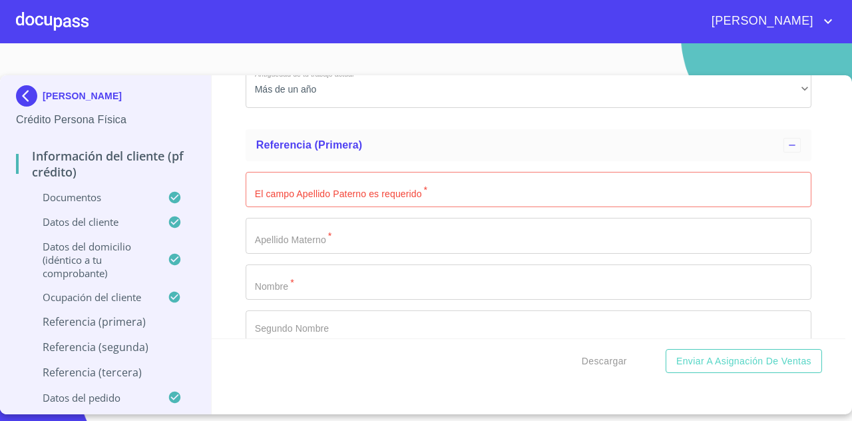
scroll to position [6170, 0]
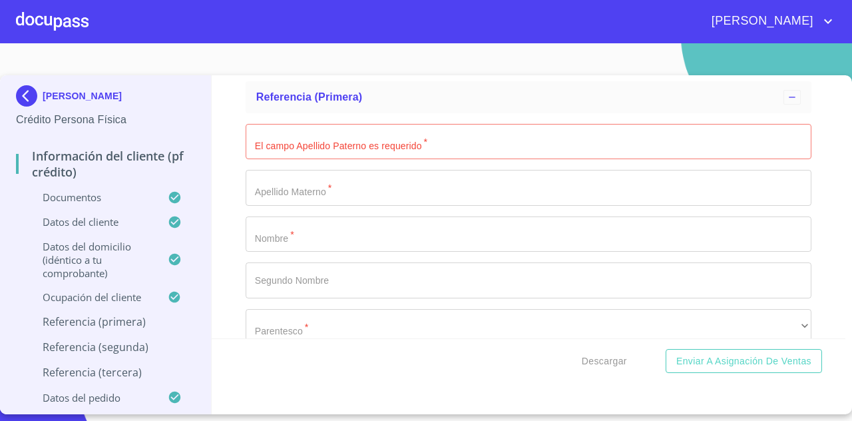
click at [365, 139] on input "Documento de identificación   *" at bounding box center [529, 142] width 566 height 36
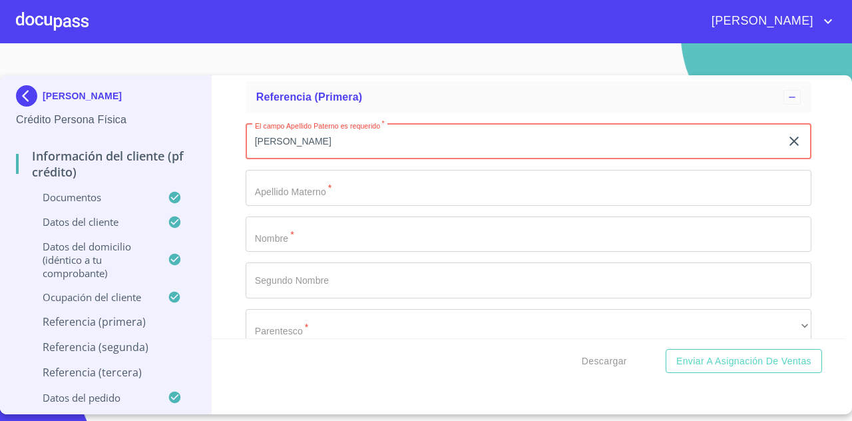
type input "J"
type input "[PERSON_NAME]"
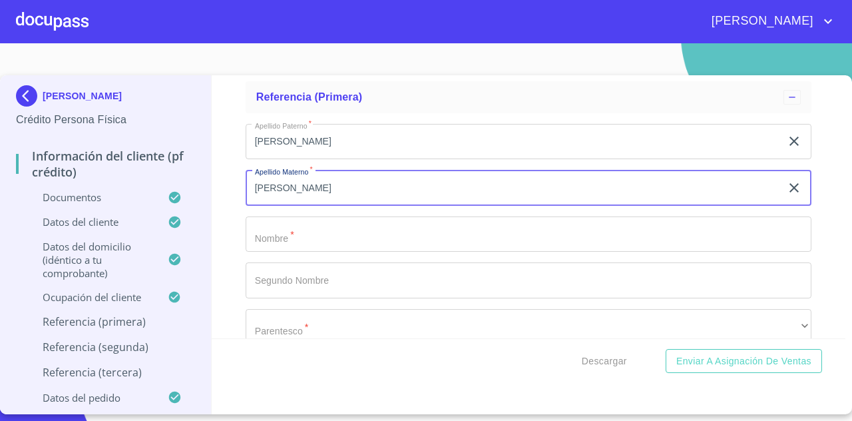
type input "[PERSON_NAME]"
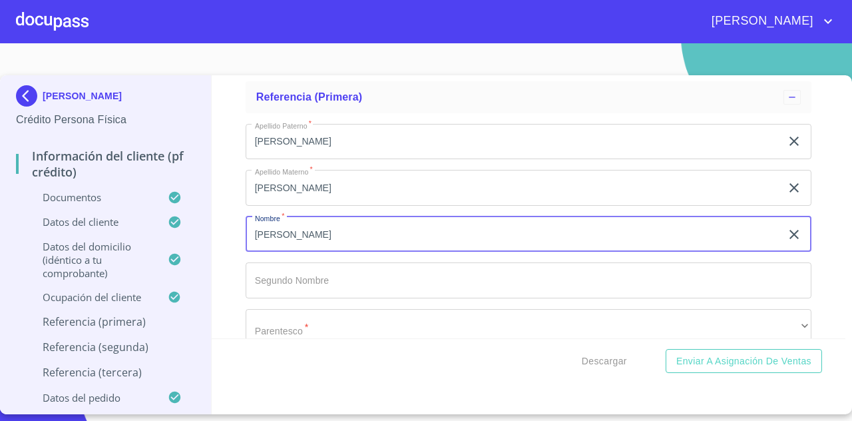
type input "[PERSON_NAME]"
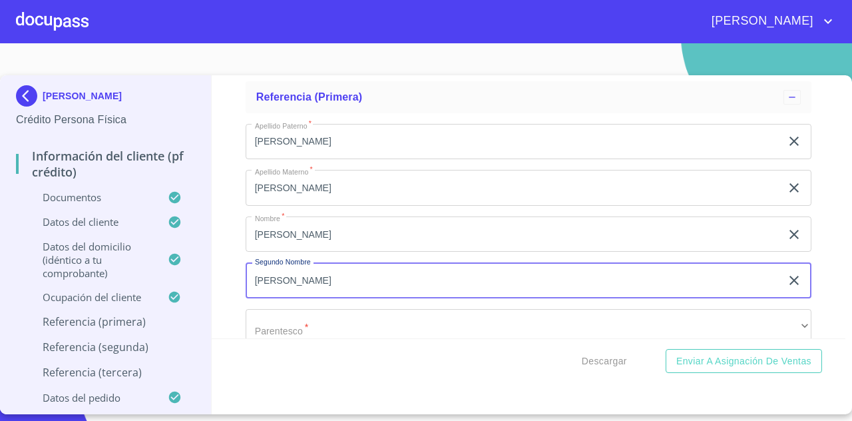
type input "[PERSON_NAME]"
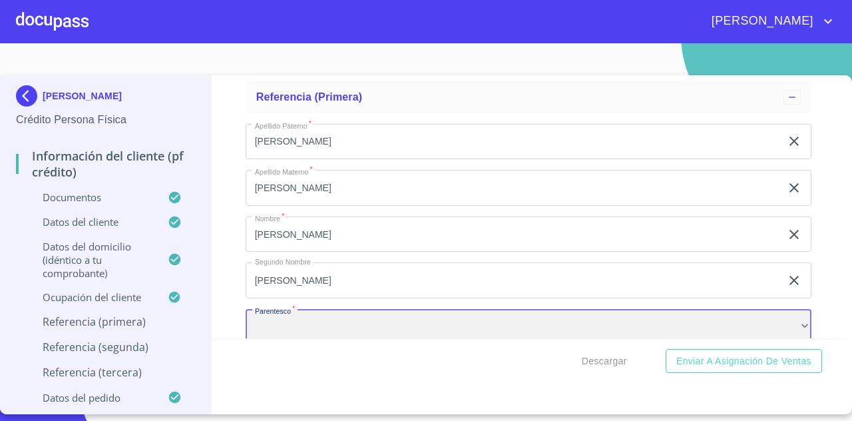
scroll to position [6185, 0]
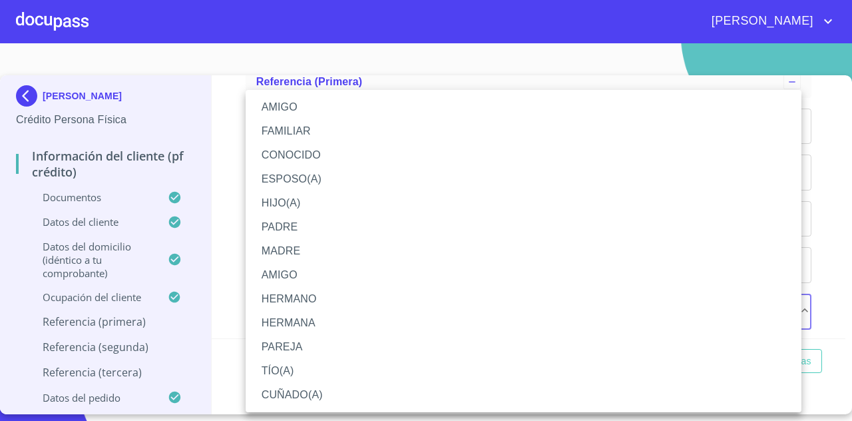
click at [324, 155] on li "CONOCIDO" at bounding box center [524, 155] width 556 height 24
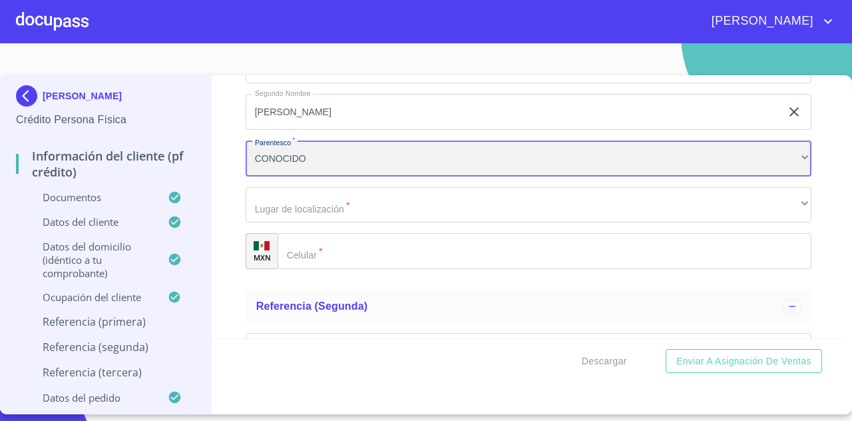
scroll to position [6350, 0]
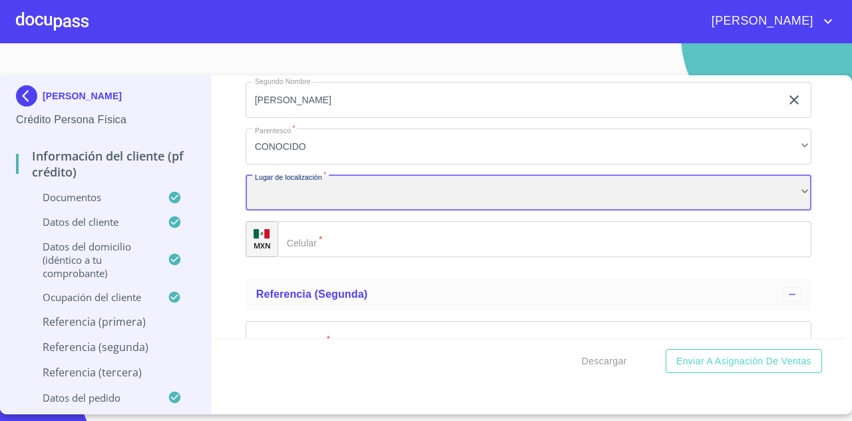
click at [355, 208] on div "​" at bounding box center [529, 193] width 566 height 36
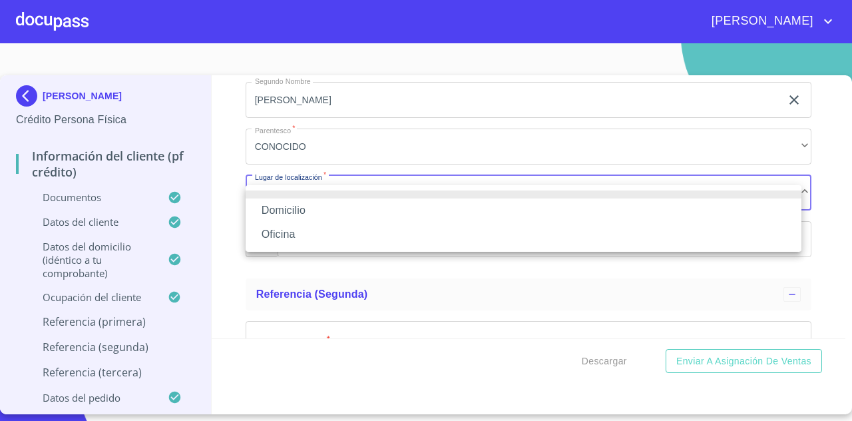
click at [347, 216] on li "Domicilio" at bounding box center [524, 210] width 556 height 24
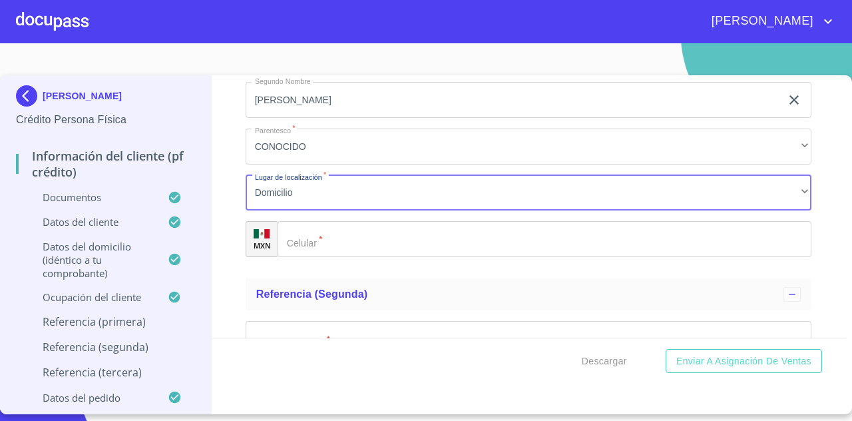
click at [340, 253] on input "Documento de identificación   *" at bounding box center [545, 239] width 534 height 36
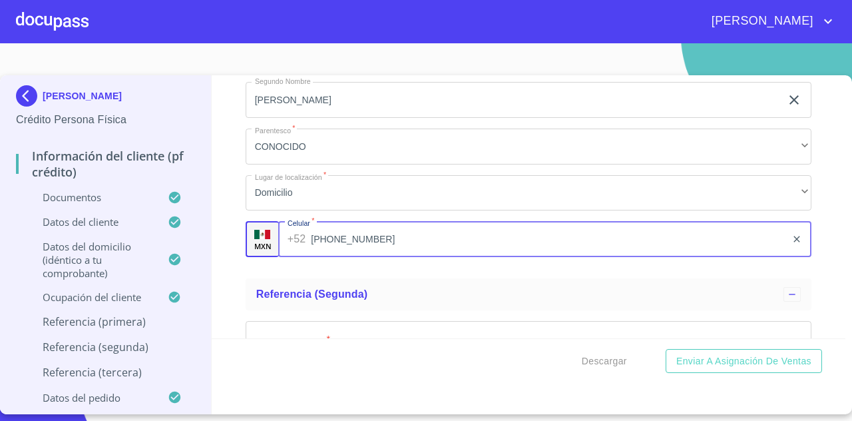
type input "[PHONE_NUMBER]"
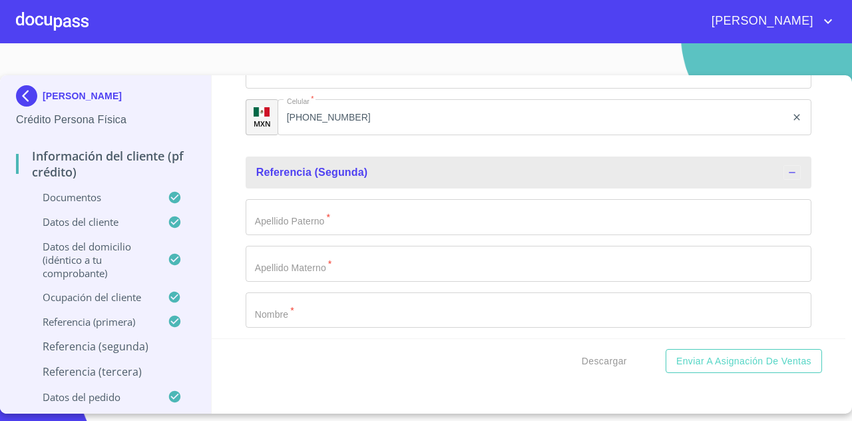
scroll to position [6475, 0]
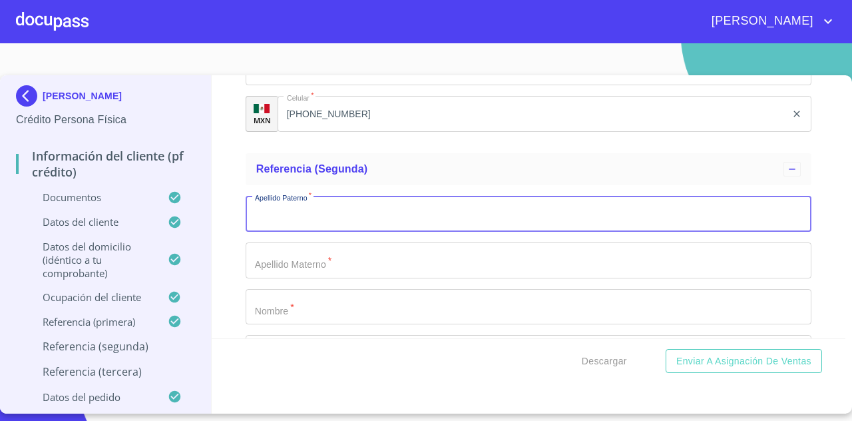
click at [340, 232] on input "Documento de identificación   *" at bounding box center [529, 214] width 566 height 36
type input "[PERSON_NAME]"
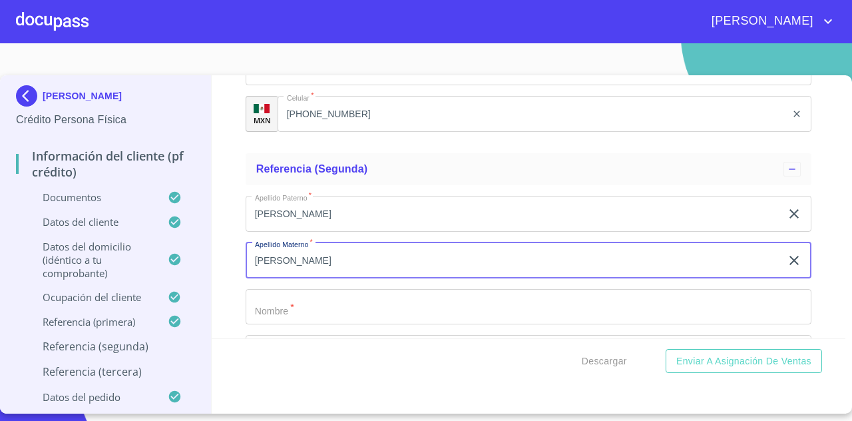
type input "[PERSON_NAME]"
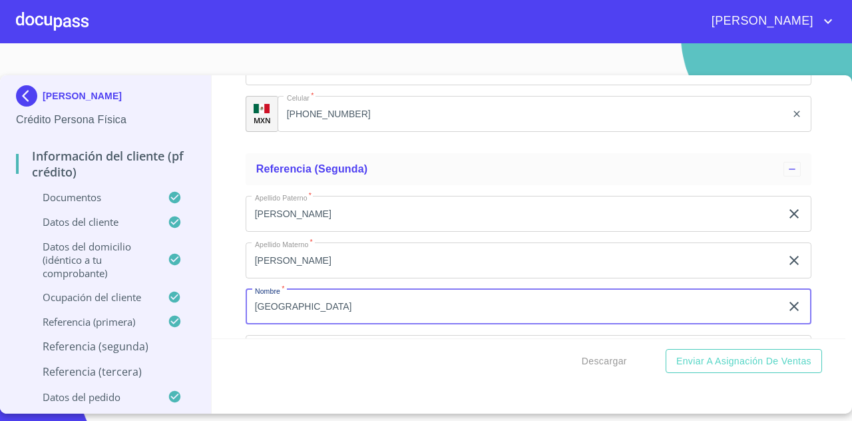
type input "[GEOGRAPHIC_DATA]"
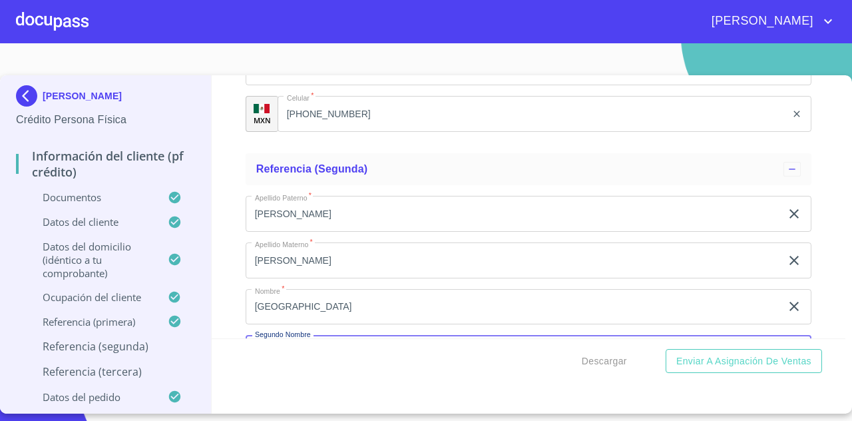
scroll to position [6630, 0]
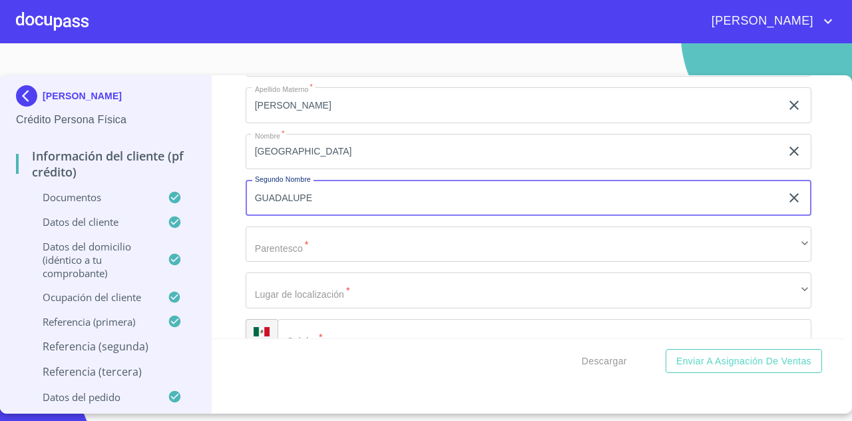
type input "GUADALUPE"
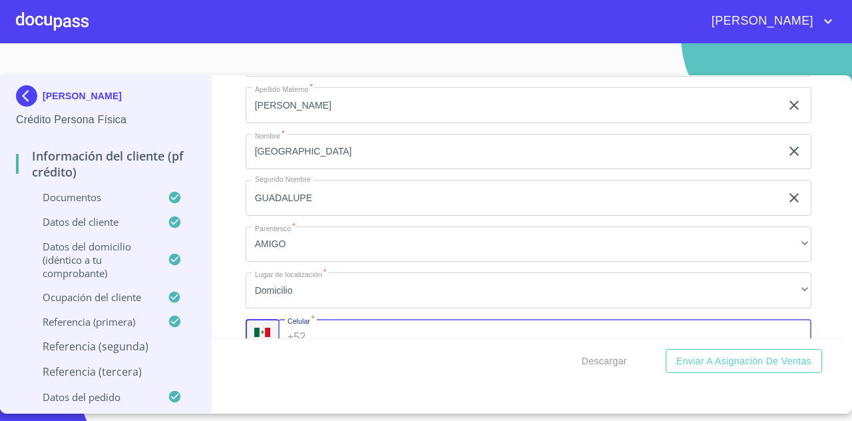
scroll to position [6656, 0]
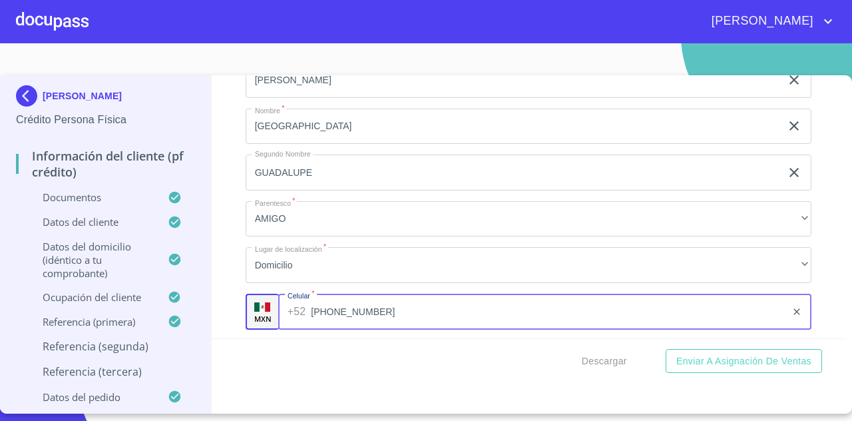
type input "[PHONE_NUMBER]"
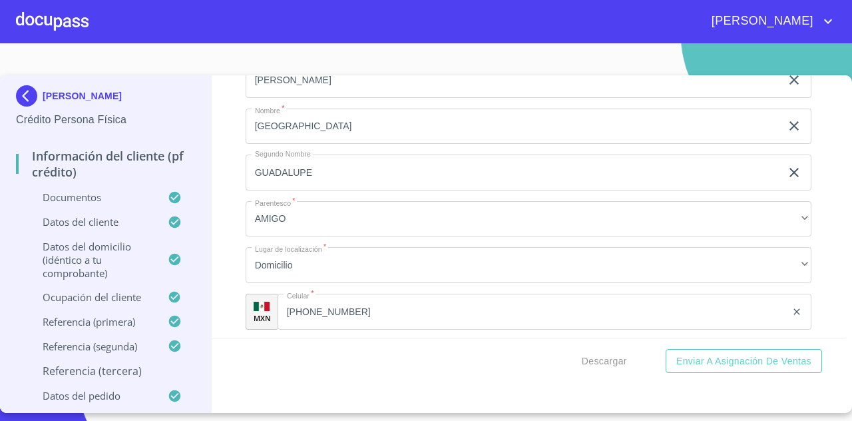
scroll to position [6825, 0]
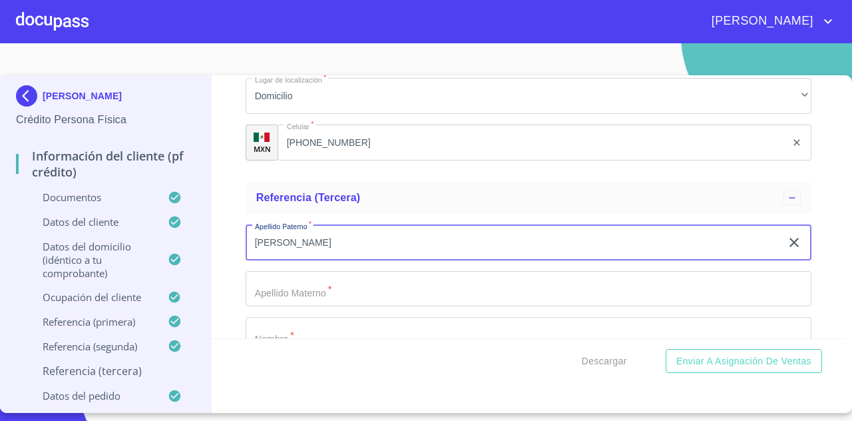
type input "[PERSON_NAME]"
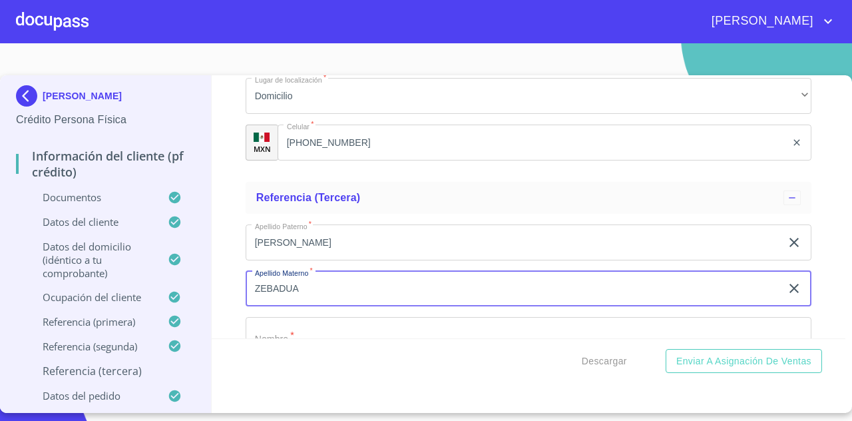
type input "ZEBADUA"
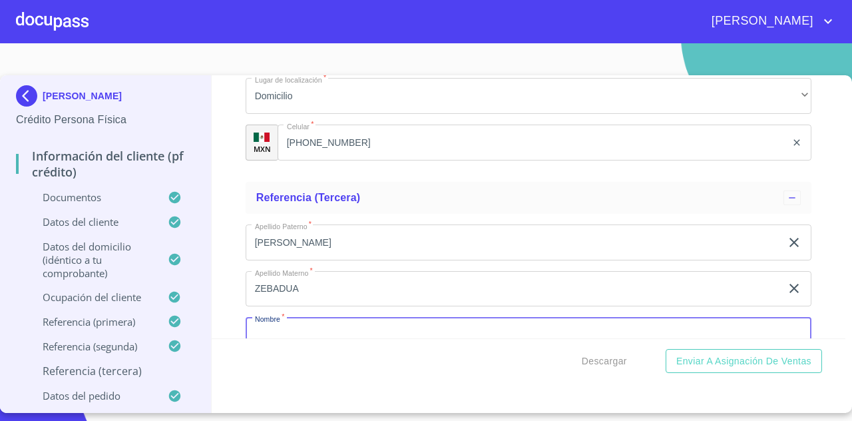
scroll to position [6848, 0]
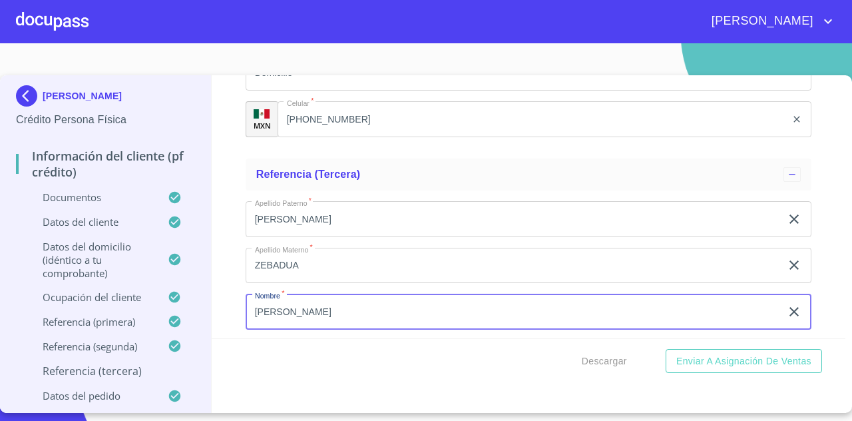
type input "[PERSON_NAME]"
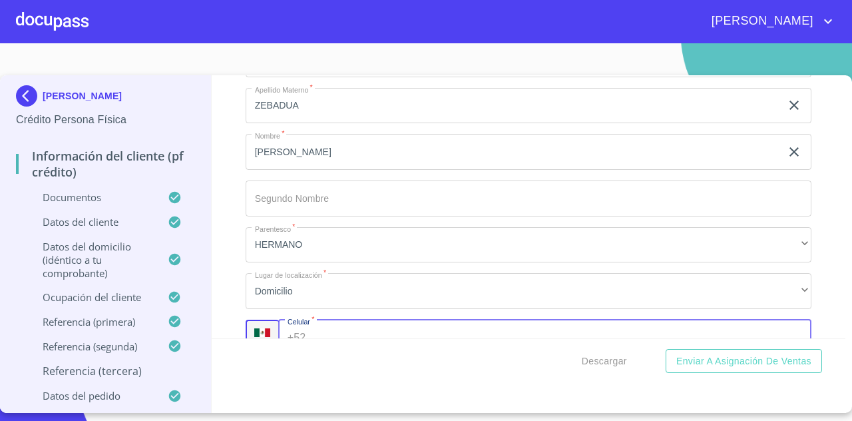
scroll to position [7034, 0]
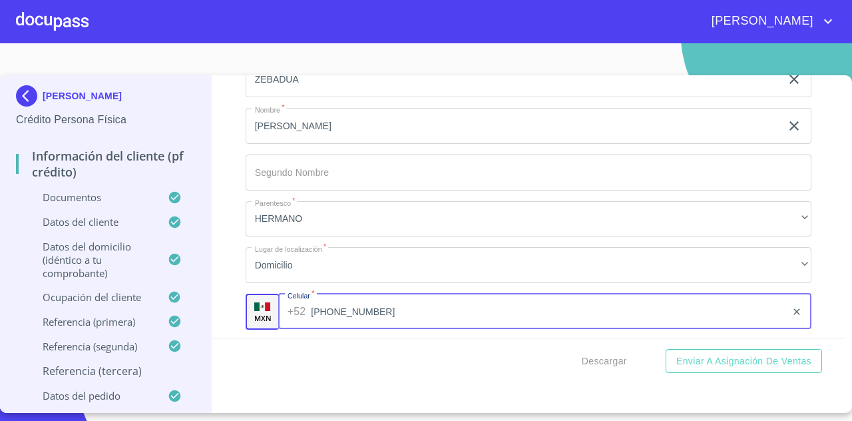
type input "[PHONE_NUMBER]"
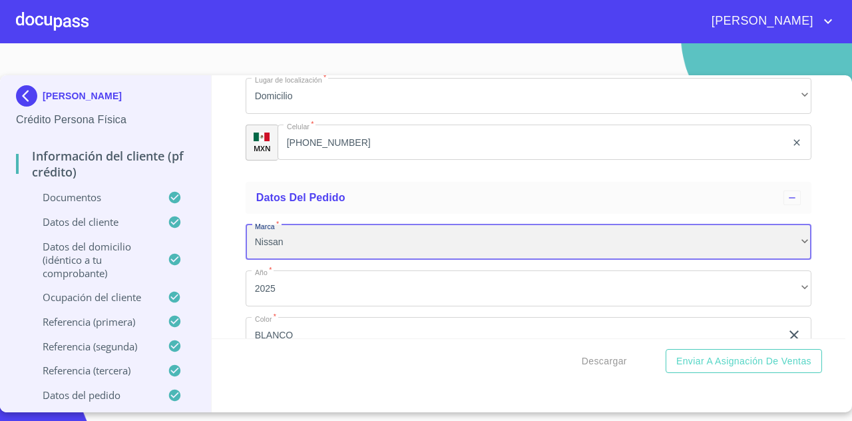
scroll to position [7335, 0]
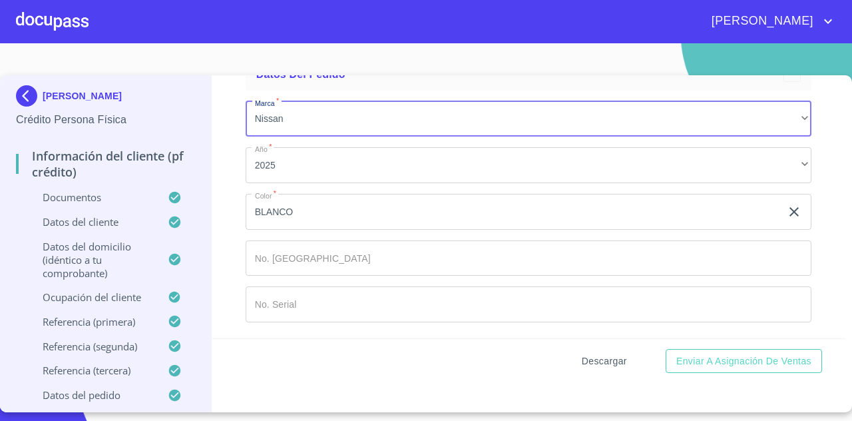
click at [599, 360] on span "Descargar" at bounding box center [604, 361] width 45 height 17
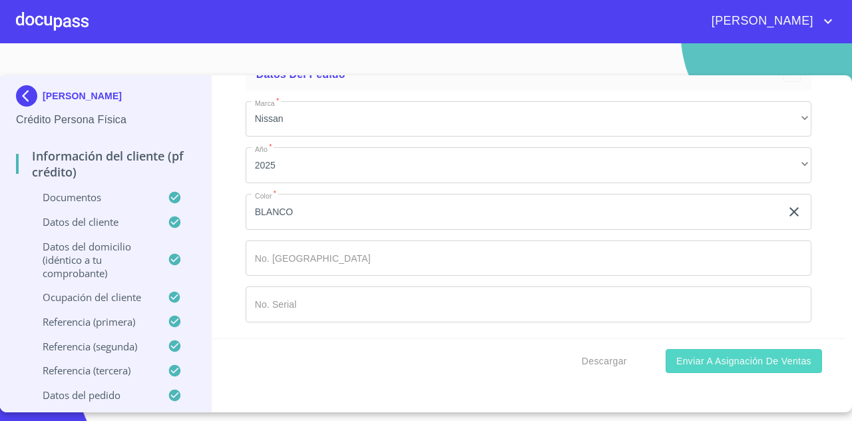
click at [724, 362] on span "Enviar a Asignación de Ventas" at bounding box center [743, 361] width 135 height 17
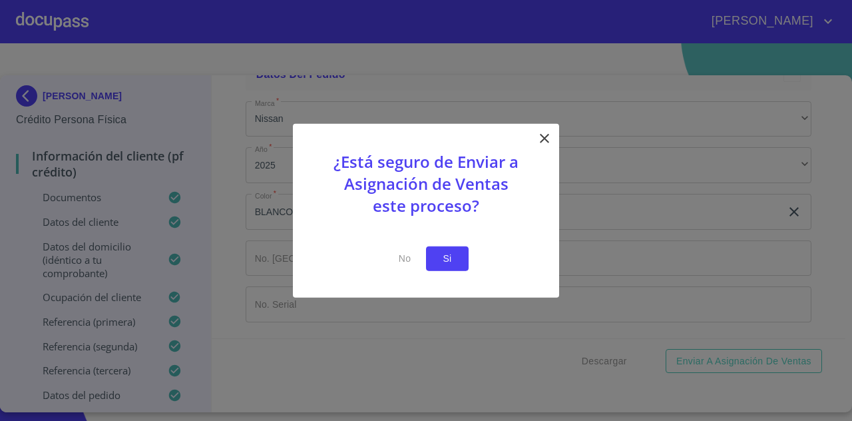
click at [451, 258] on span "Si" at bounding box center [447, 258] width 21 height 17
